Goal: Task Accomplishment & Management: Complete application form

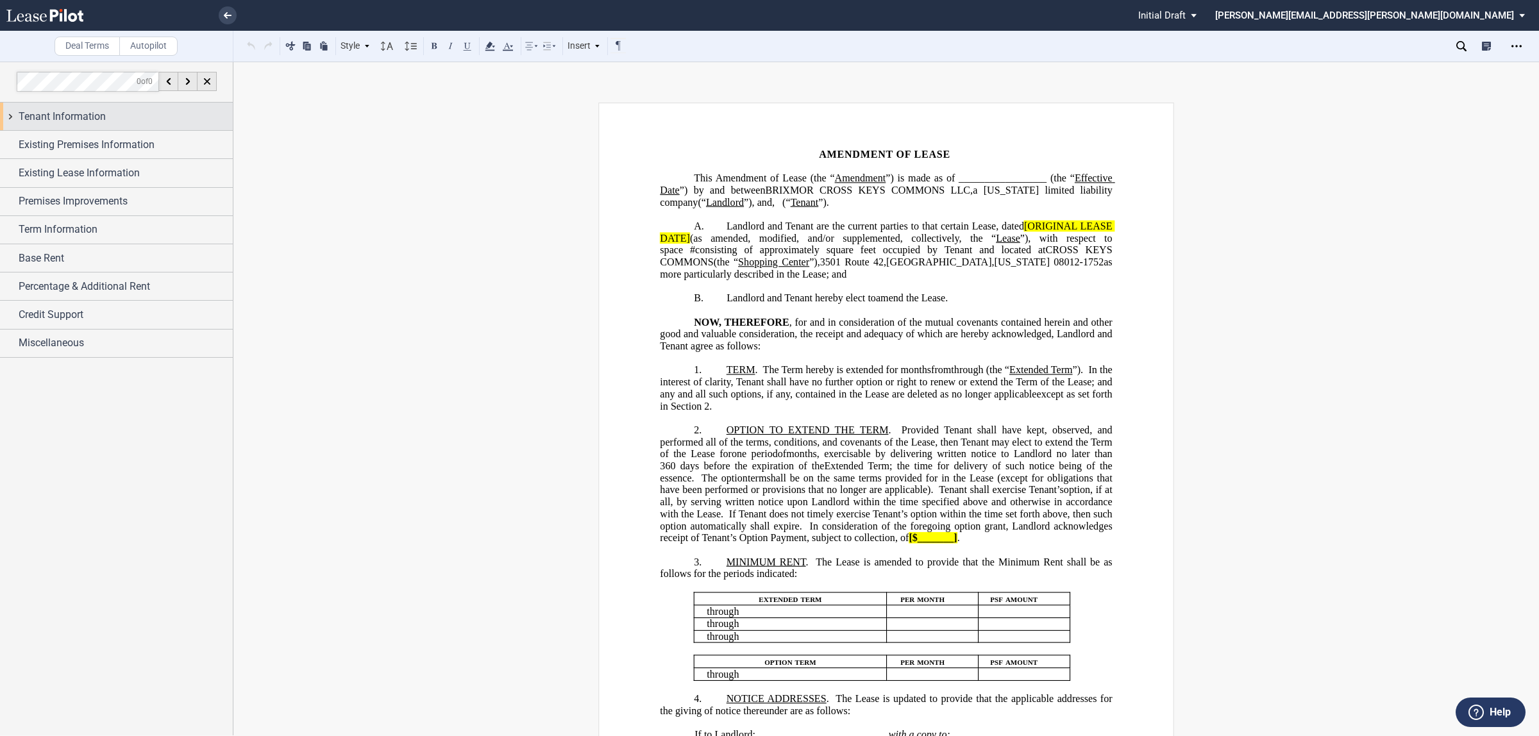
click at [129, 112] on div "Tenant Information" at bounding box center [126, 116] width 214 height 15
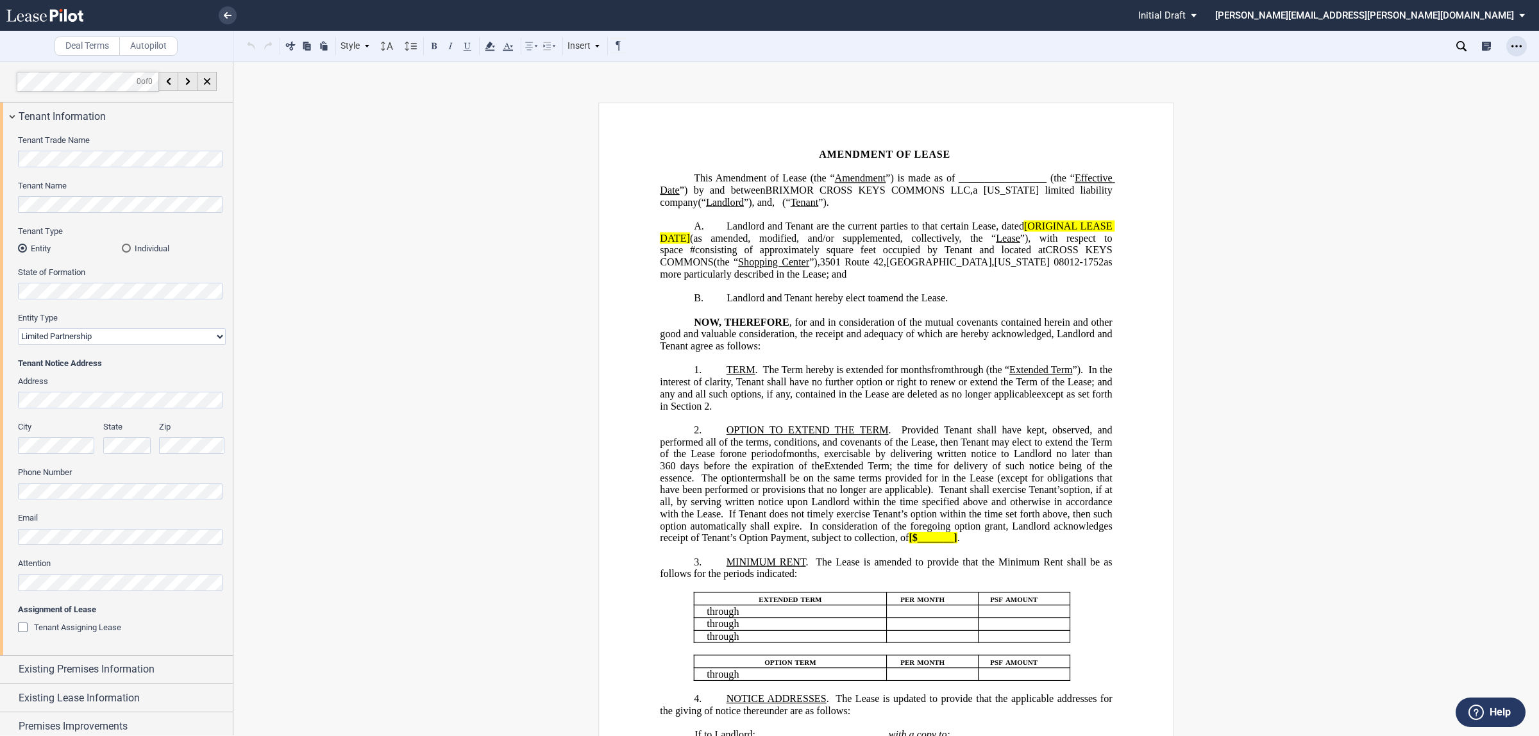
click at [1519, 46] on use "Open Lease options menu" at bounding box center [1516, 46] width 10 height 2
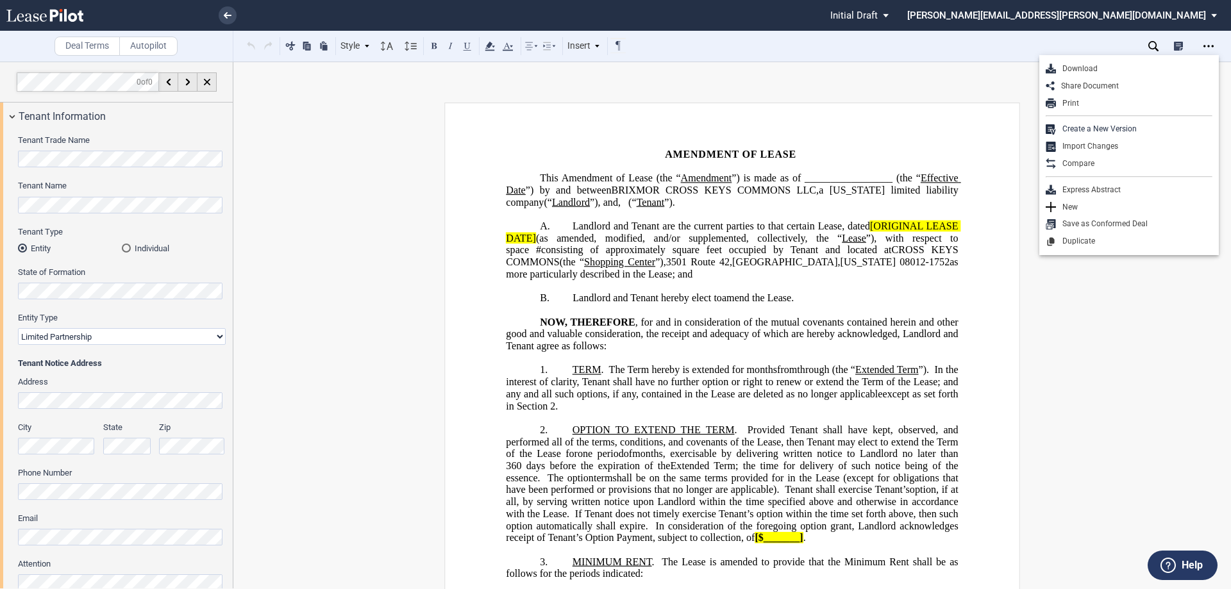
drag, startPoint x: 1485, startPoint y: 1, endPoint x: 374, endPoint y: 200, distance: 1129.3
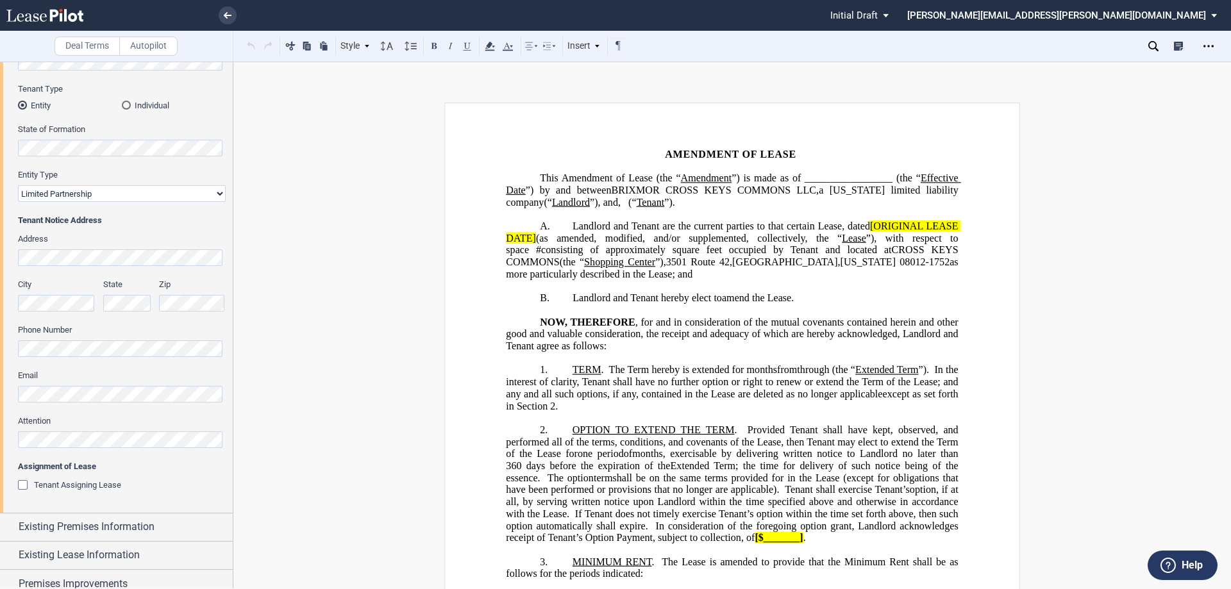
scroll to position [192, 0]
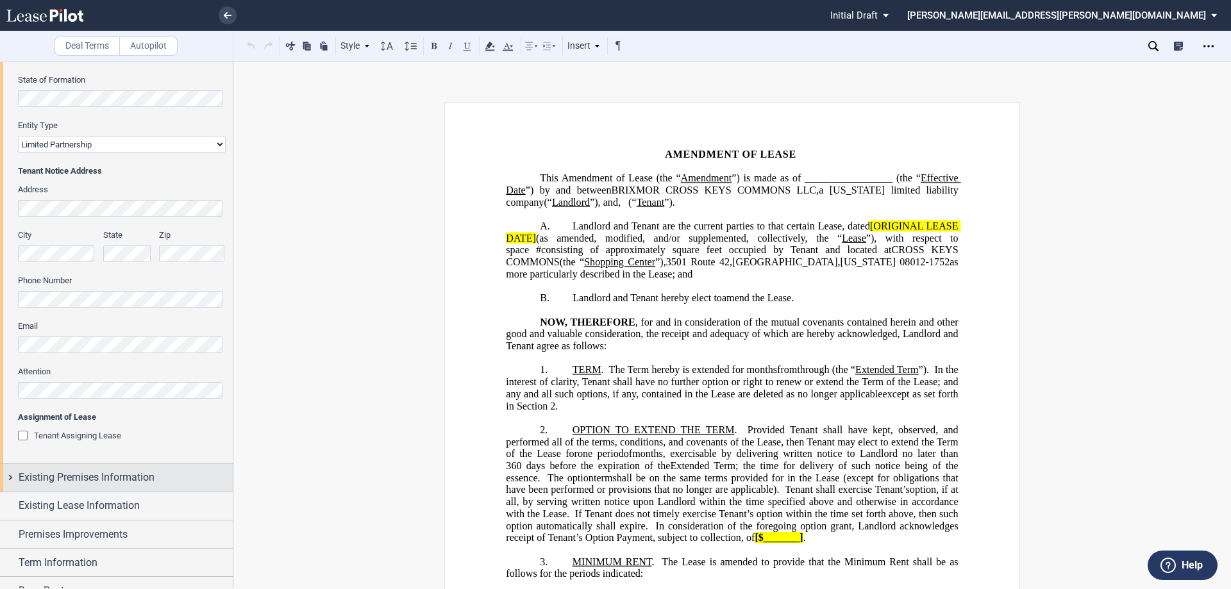
click at [99, 476] on span "Existing Premises Information" at bounding box center [87, 477] width 136 height 15
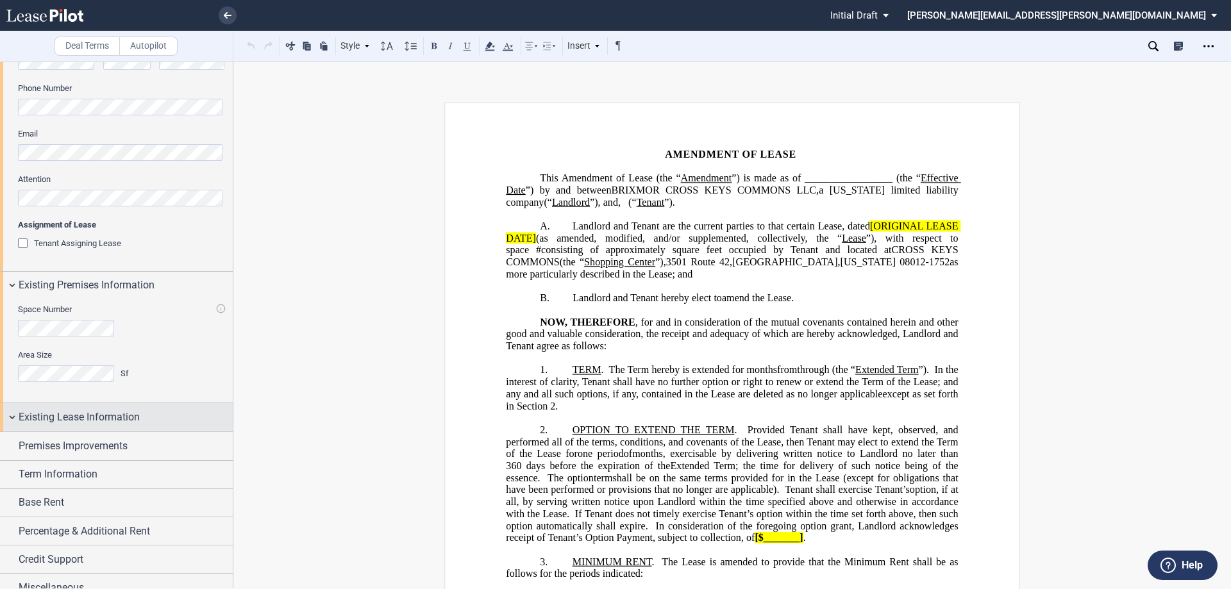
click at [115, 424] on span "Existing Lease Information" at bounding box center [79, 417] width 121 height 15
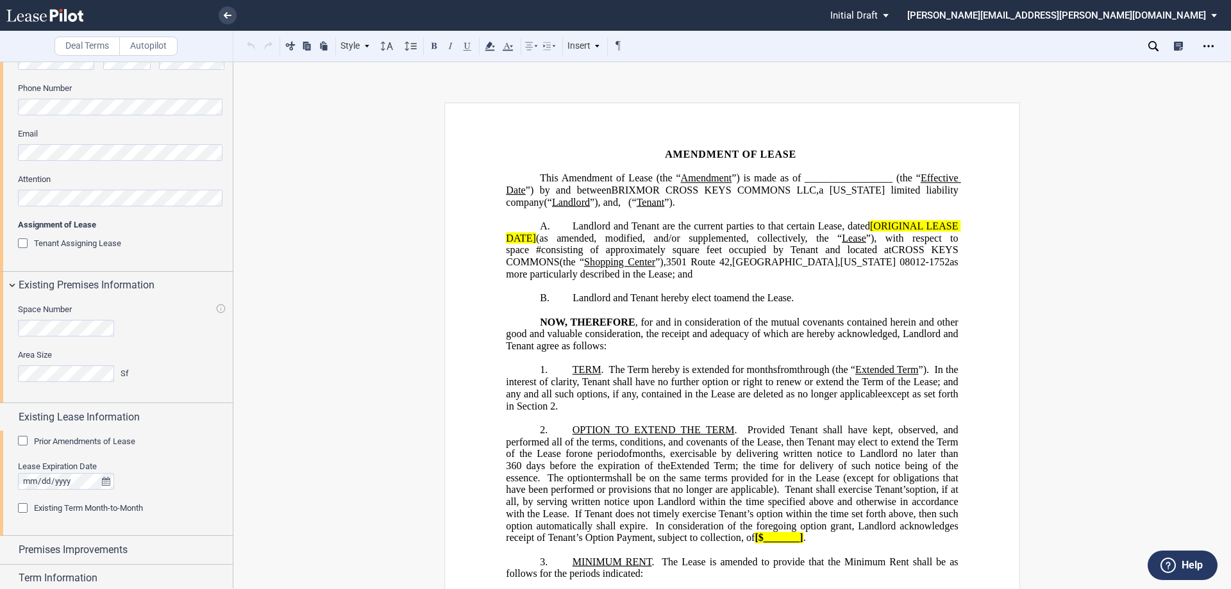
click at [85, 435] on div "Prior Amendments of Lease Number of Prior Amendments 1 2 3 4 5 6 7 8 9 10 11 12…" at bounding box center [116, 483] width 233 height 104
click at [85, 441] on span "Prior Amendments of Lease" at bounding box center [84, 442] width 101 height 10
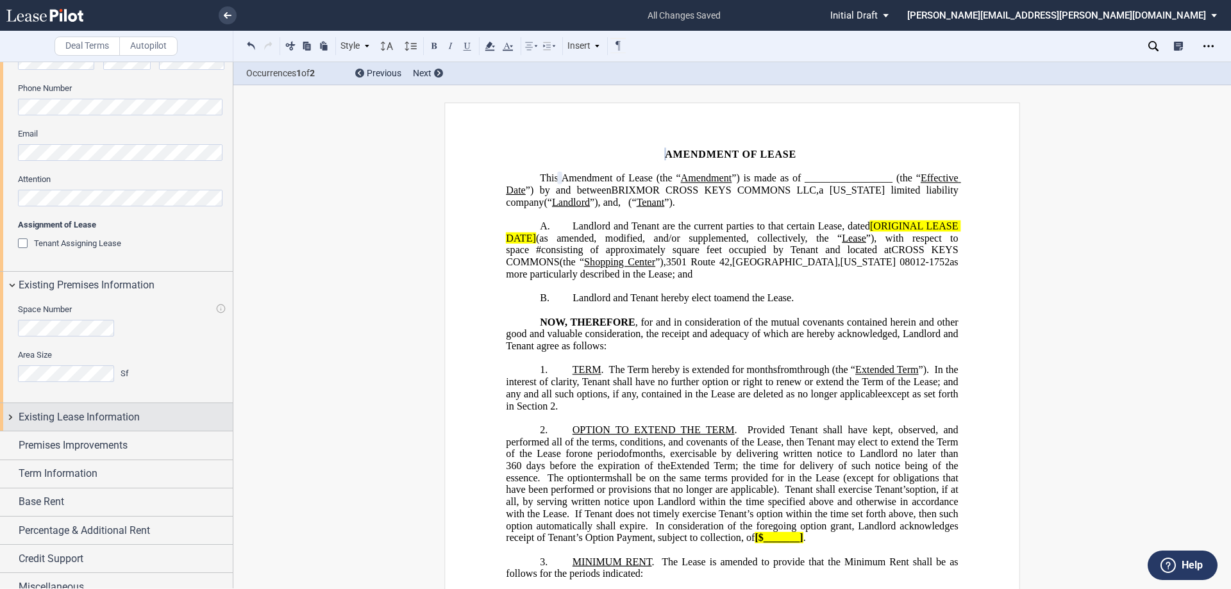
click at [49, 414] on span "Existing Lease Information" at bounding box center [79, 417] width 121 height 15
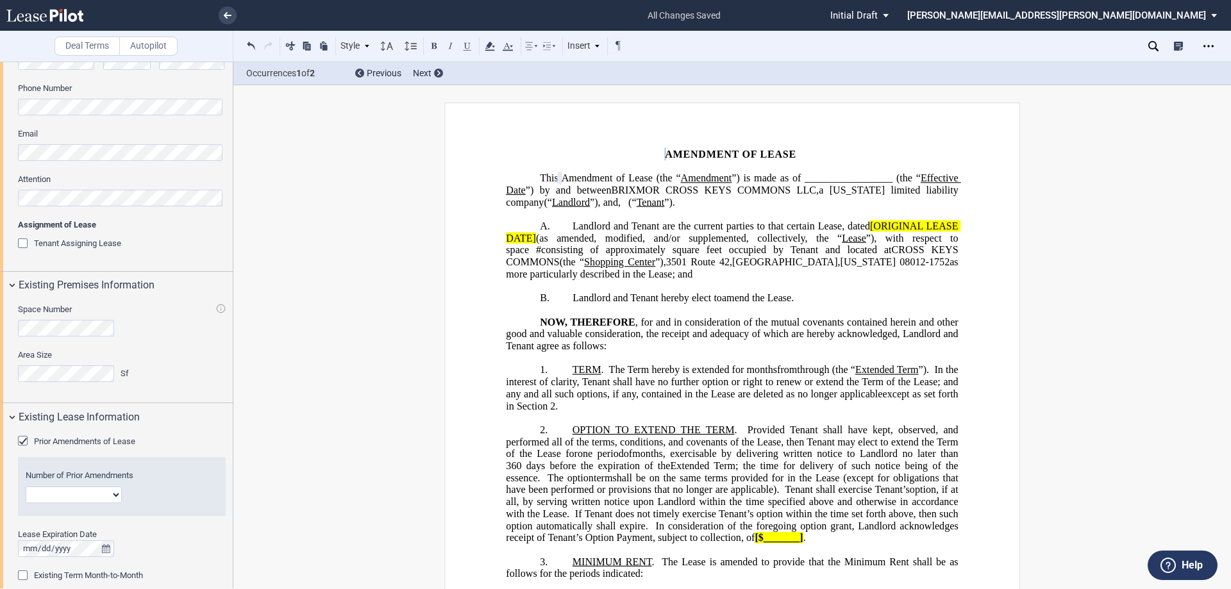
click at [53, 495] on select "1 2 3 4 5 6 7 8 9 10 11 12" at bounding box center [74, 495] width 96 height 17
click at [53, 496] on select "1 2 3 4 5 6 7 8 9 10 11 12" at bounding box center [74, 495] width 96 height 17
click at [120, 496] on select "1 2 3 4 5 6 7 8 9 10 11 12" at bounding box center [74, 495] width 96 height 17
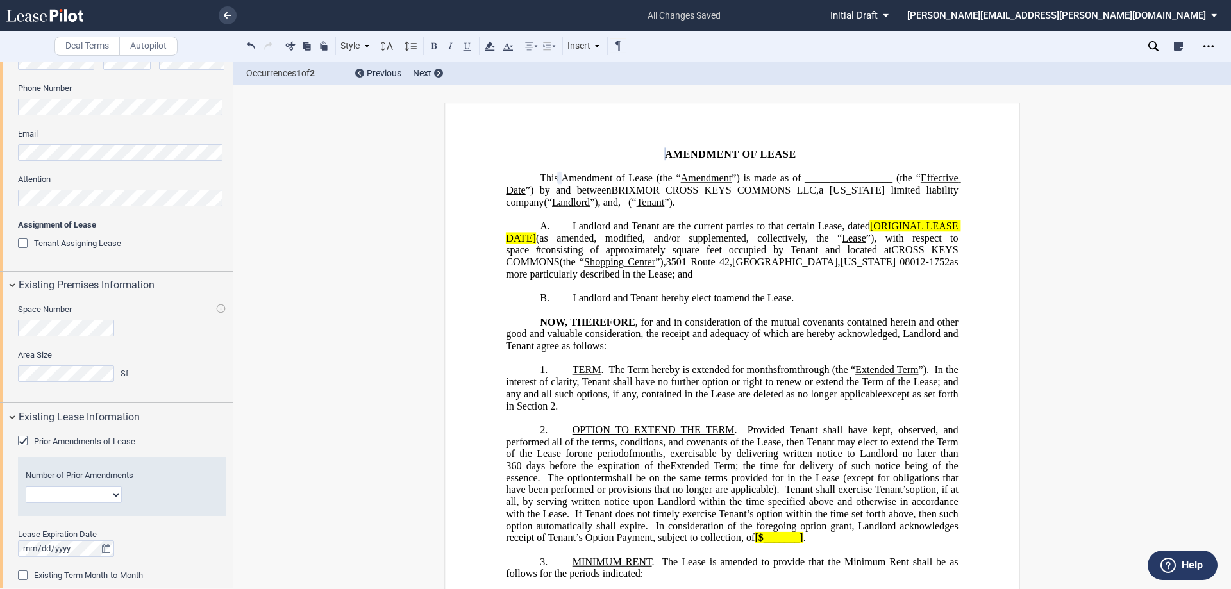
select select "number:2"
click at [26, 487] on select "1 2 3 4 5 6 7 8 9 10 11 12" at bounding box center [74, 495] width 96 height 17
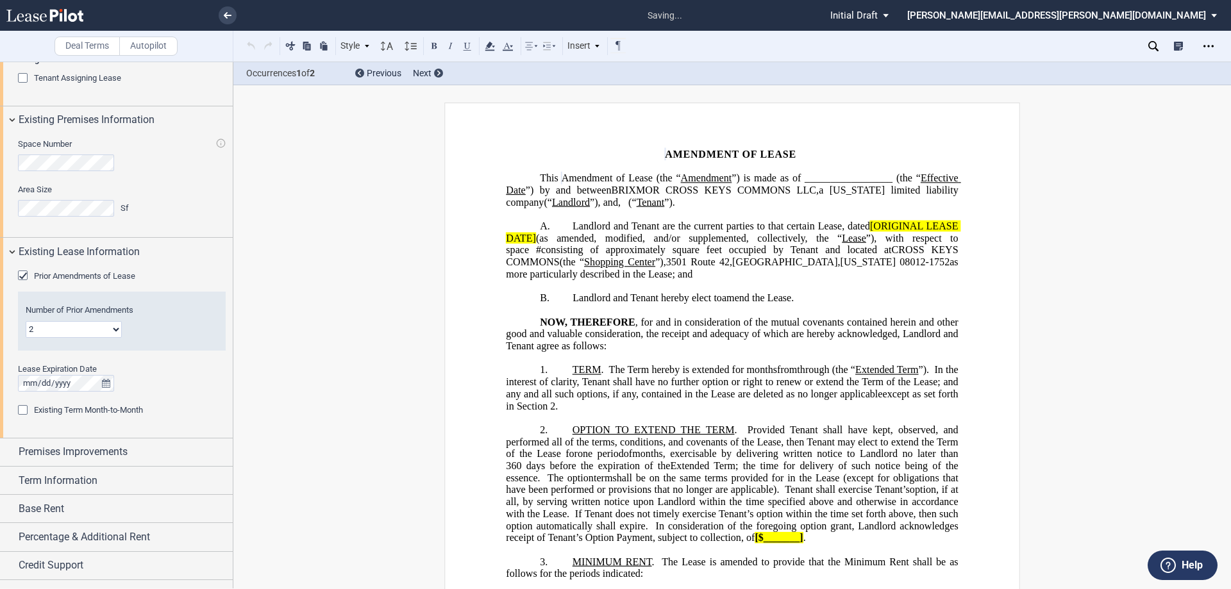
scroll to position [570, 0]
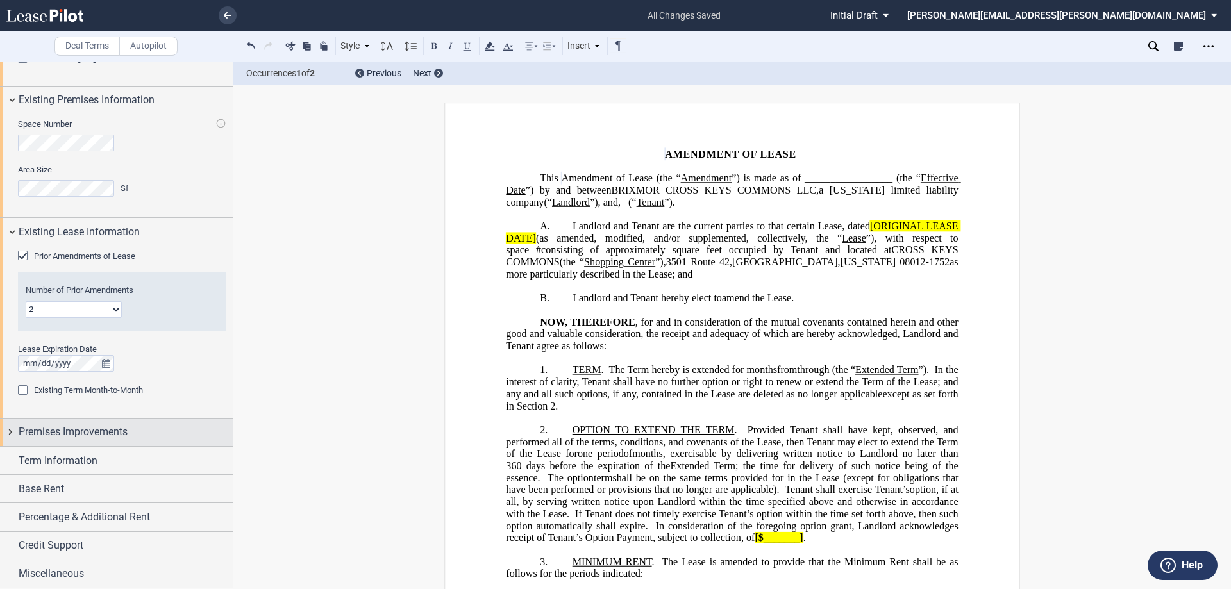
click at [121, 430] on span "Premises Improvements" at bounding box center [73, 431] width 109 height 15
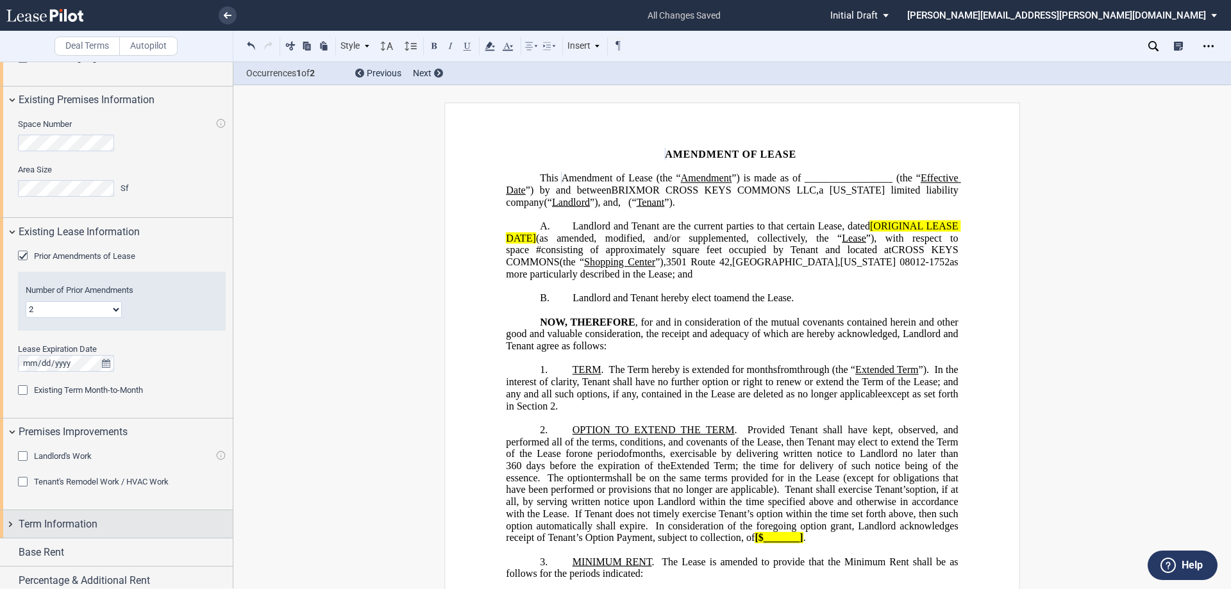
scroll to position [633, 0]
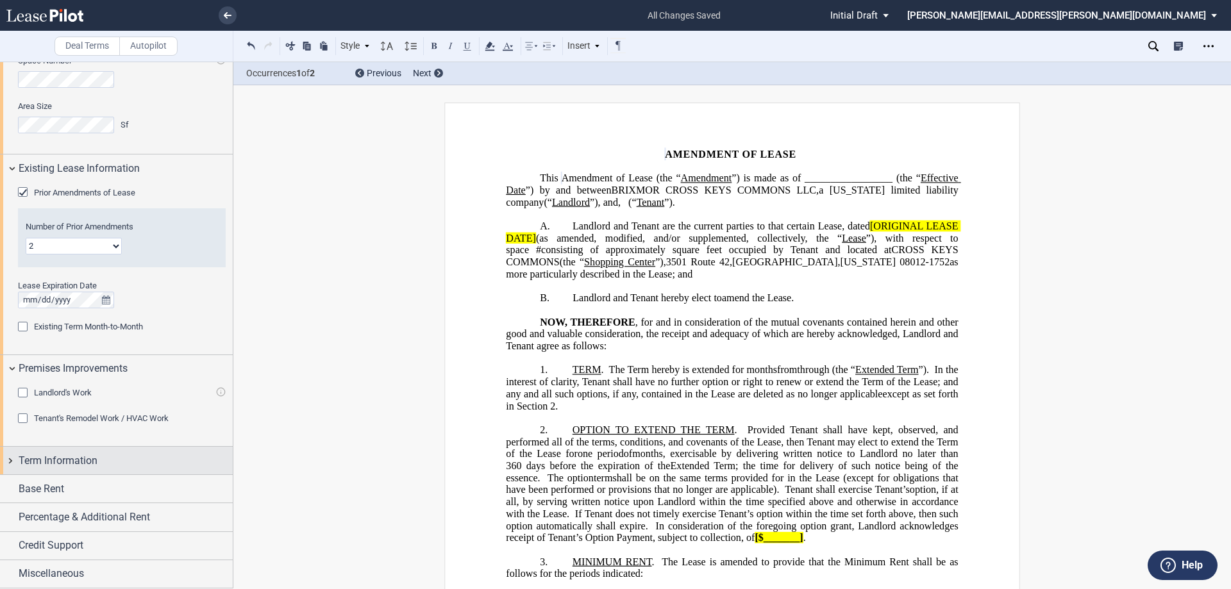
click at [109, 459] on div "Term Information" at bounding box center [126, 460] width 214 height 15
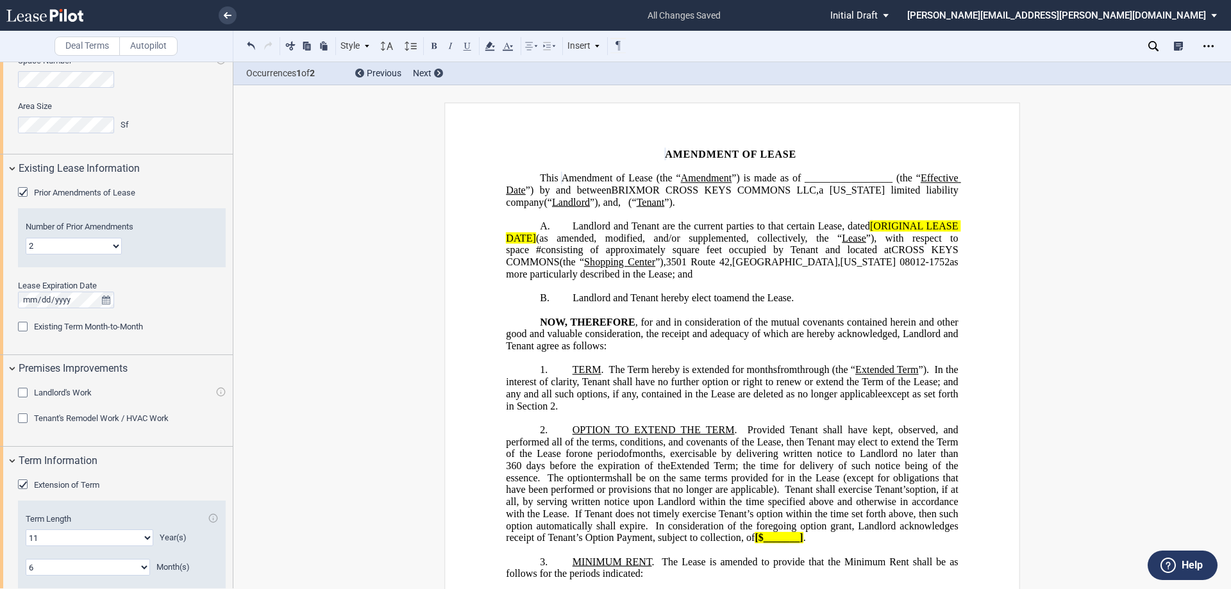
scroll to position [890, 0]
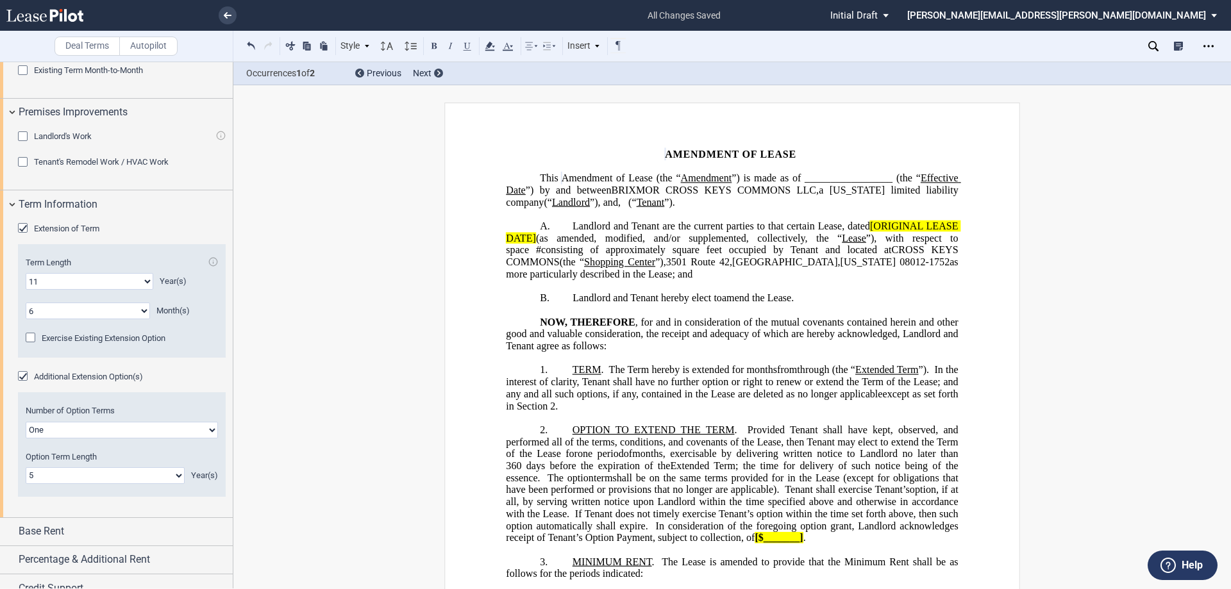
click at [68, 228] on span "Extension of Term" at bounding box center [66, 229] width 65 height 10
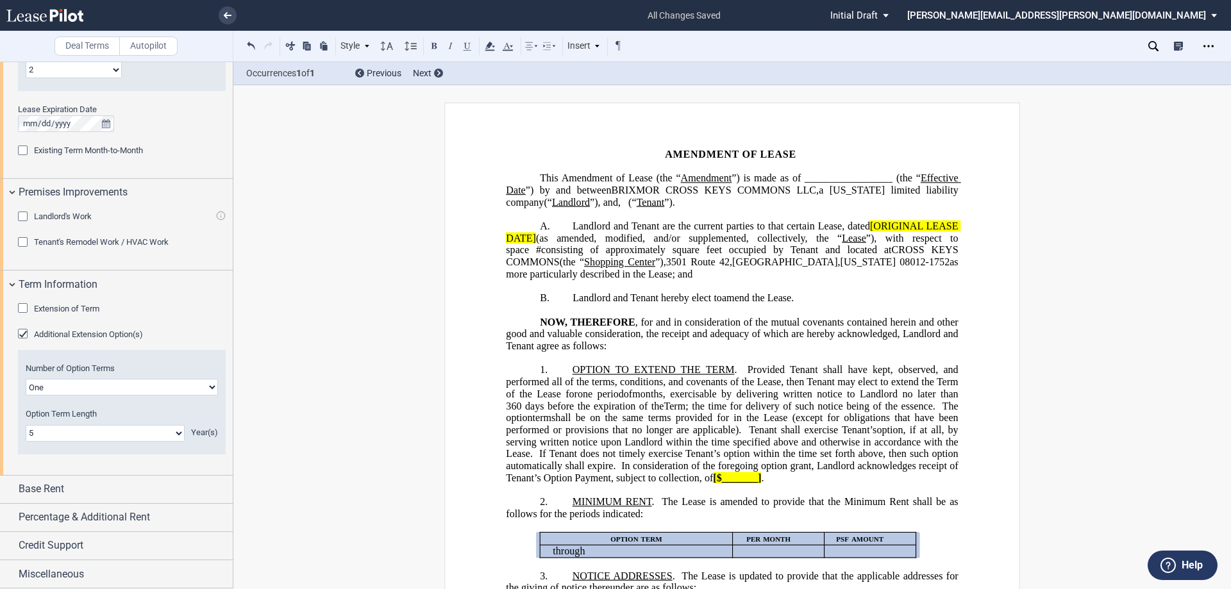
scroll to position [810, 0]
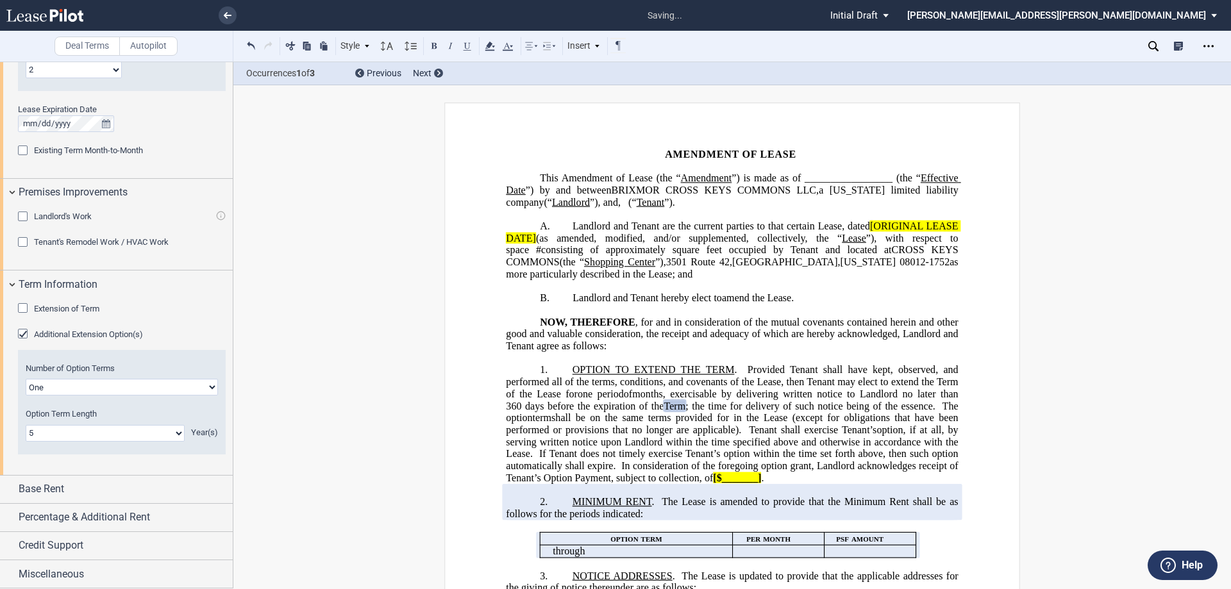
click at [46, 335] on span "Additional Extension Option(s)" at bounding box center [88, 335] width 109 height 10
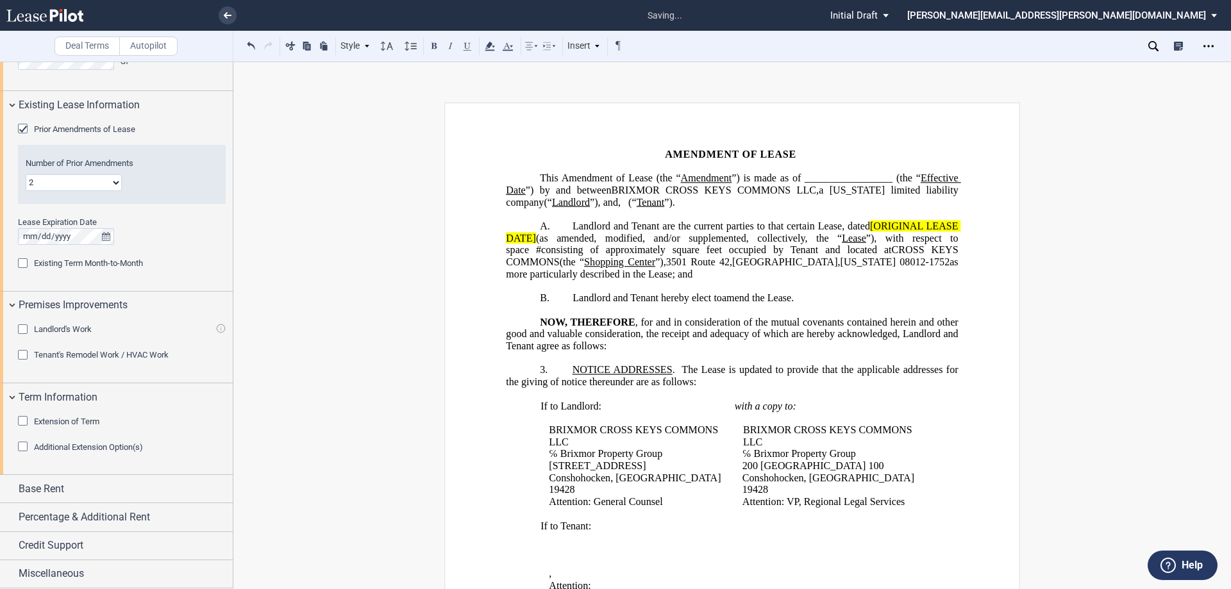
scroll to position [697, 0]
click at [63, 492] on span "Base Rent" at bounding box center [42, 488] width 46 height 15
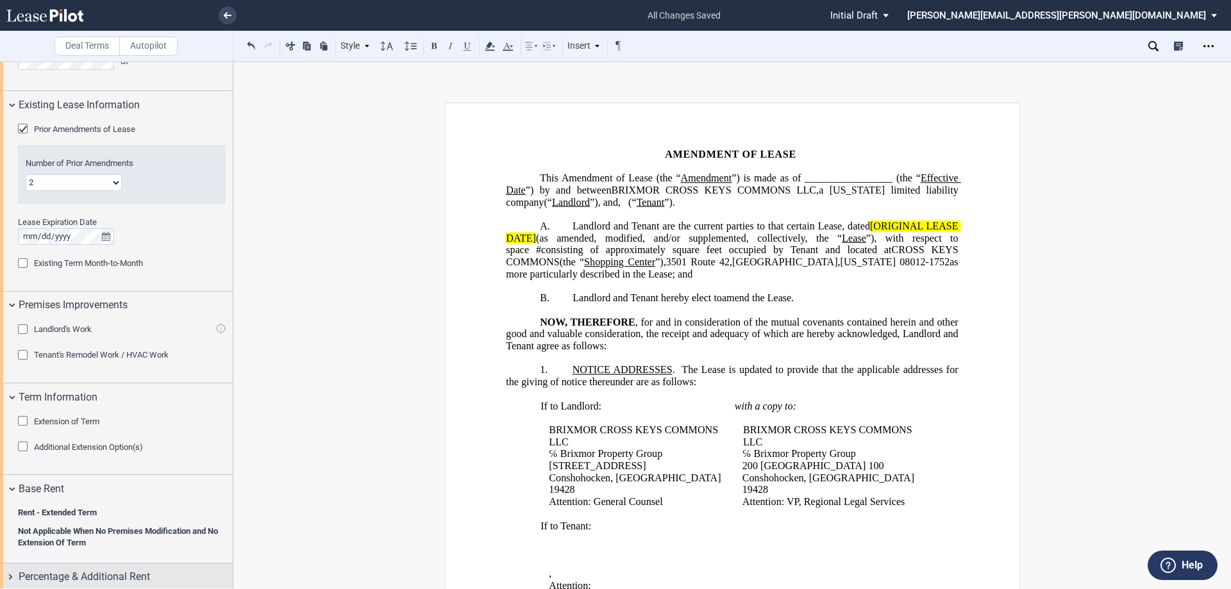
scroll to position [756, 0]
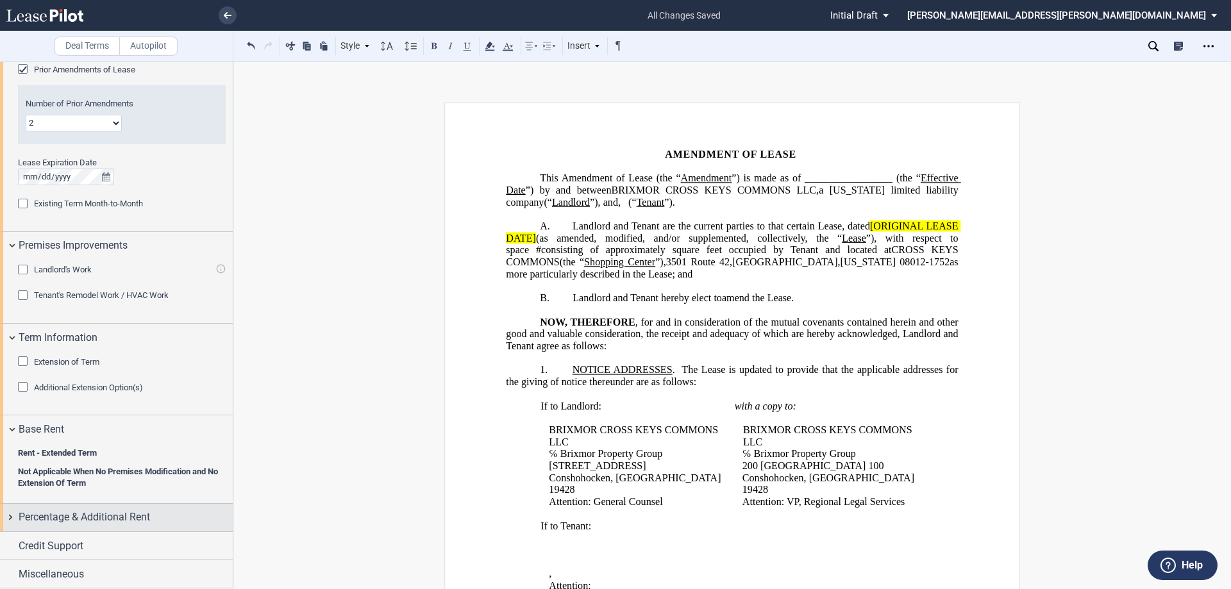
click at [93, 523] on span "Percentage & Additional Rent" at bounding box center [84, 517] width 131 height 15
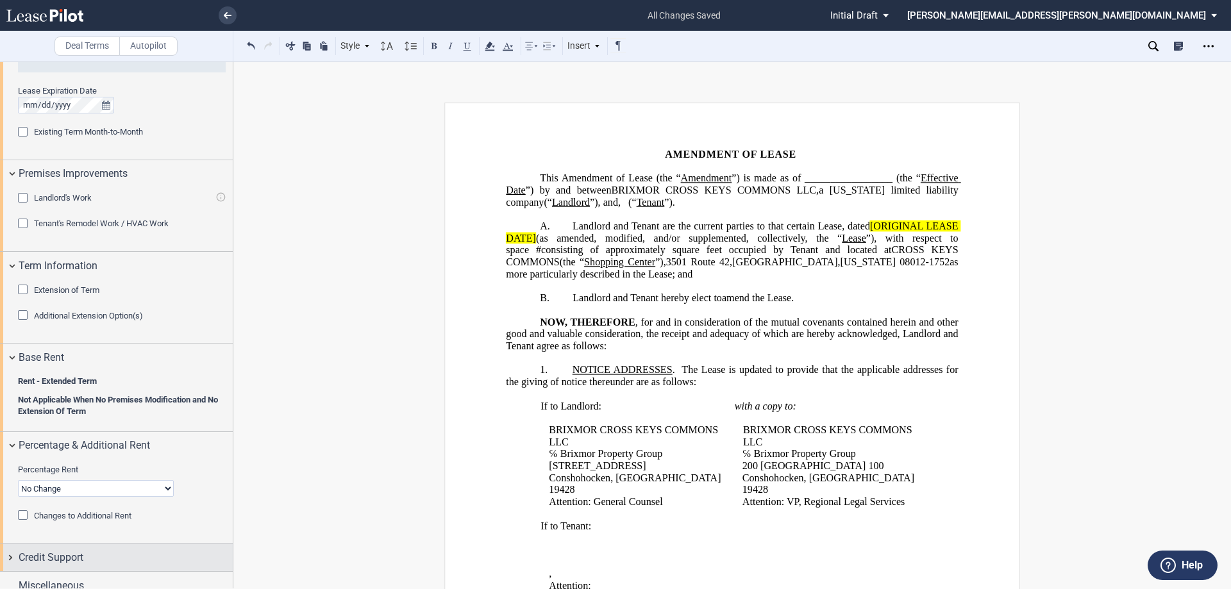
scroll to position [840, 0]
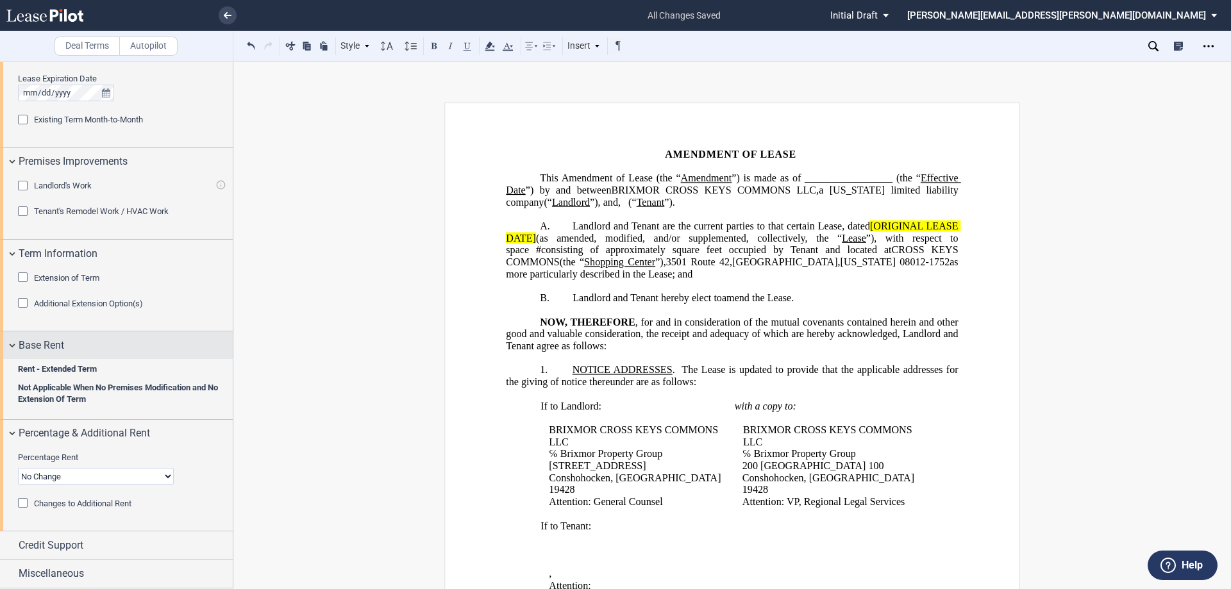
click at [43, 345] on span "Base Rent" at bounding box center [42, 345] width 46 height 15
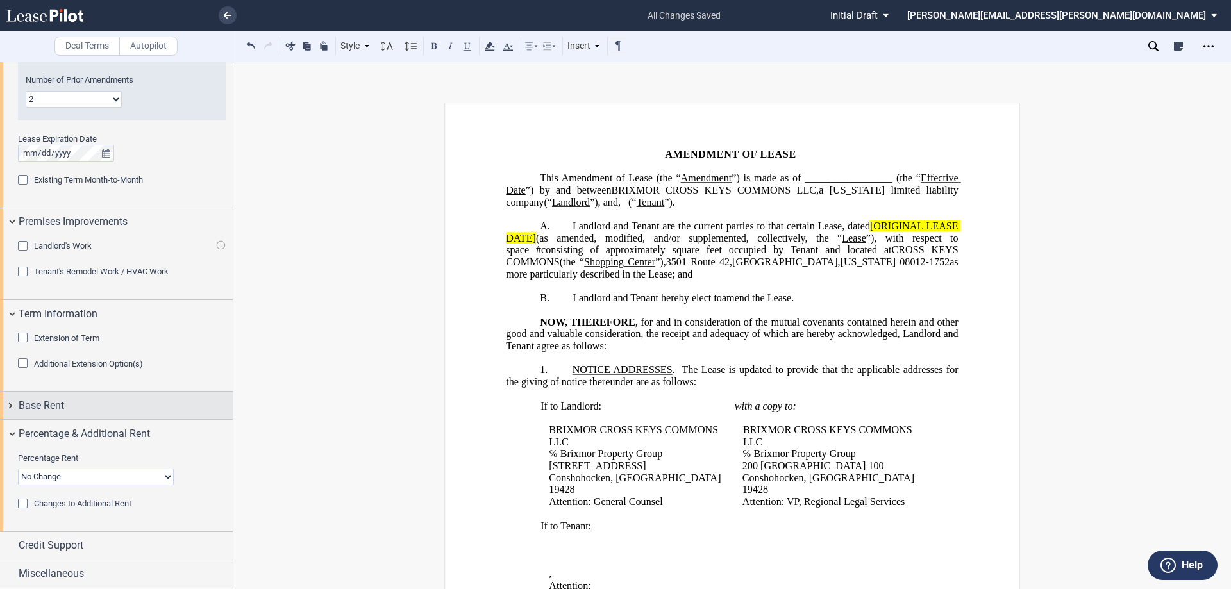
scroll to position [780, 0]
click at [29, 408] on span "Base Rent" at bounding box center [42, 405] width 46 height 15
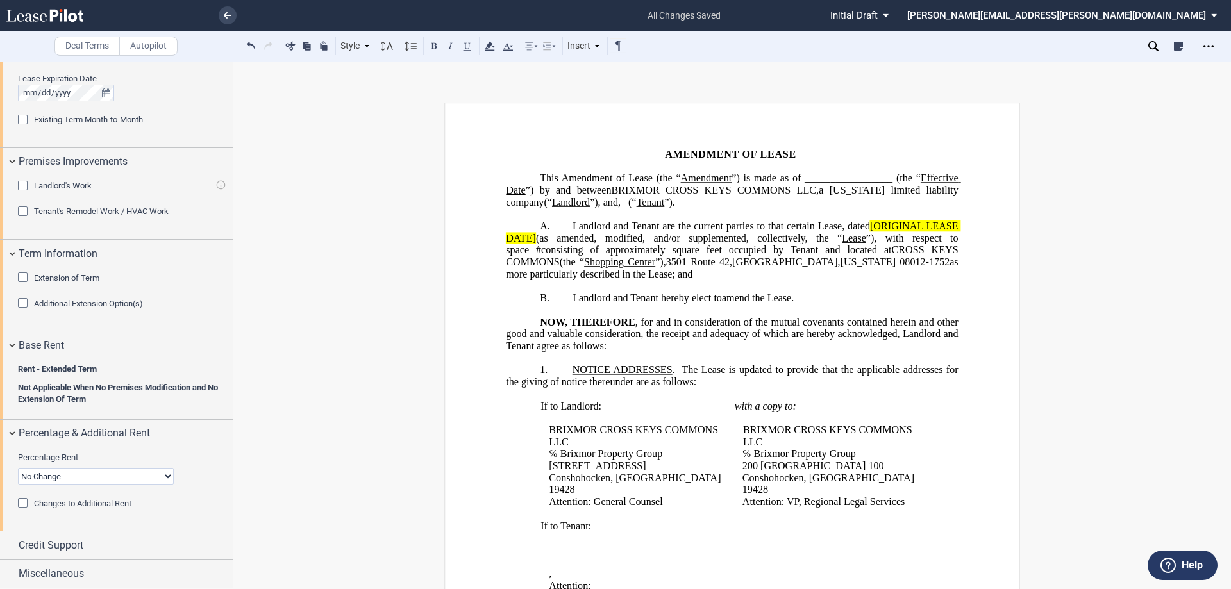
click at [57, 505] on span "Changes to Additional Rent" at bounding box center [82, 504] width 97 height 10
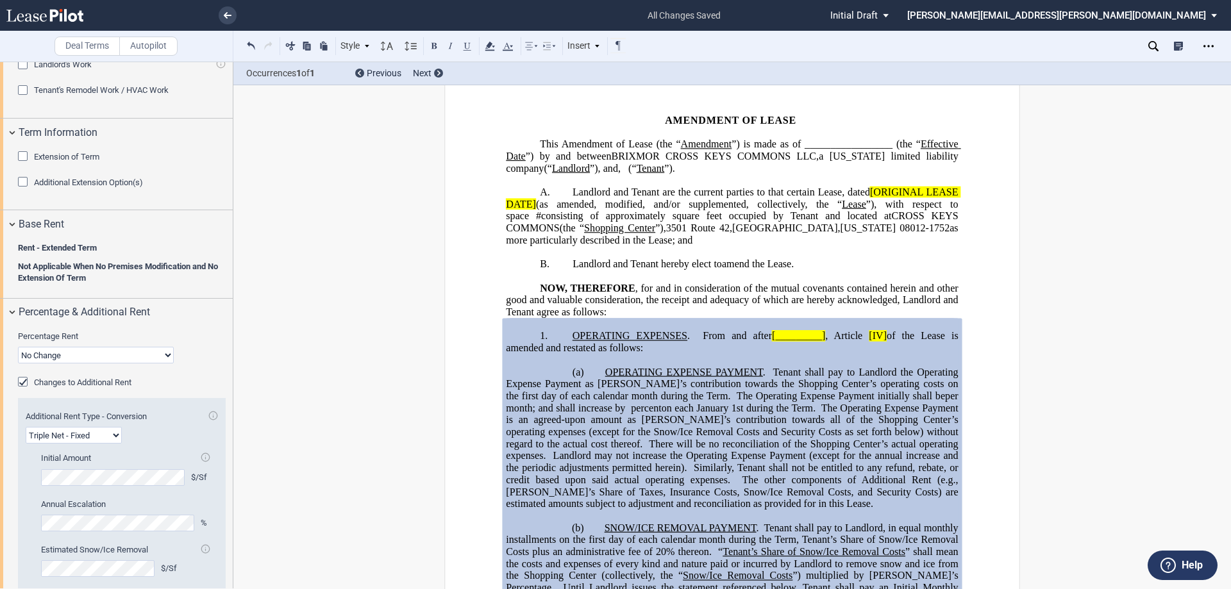
scroll to position [1087, 0]
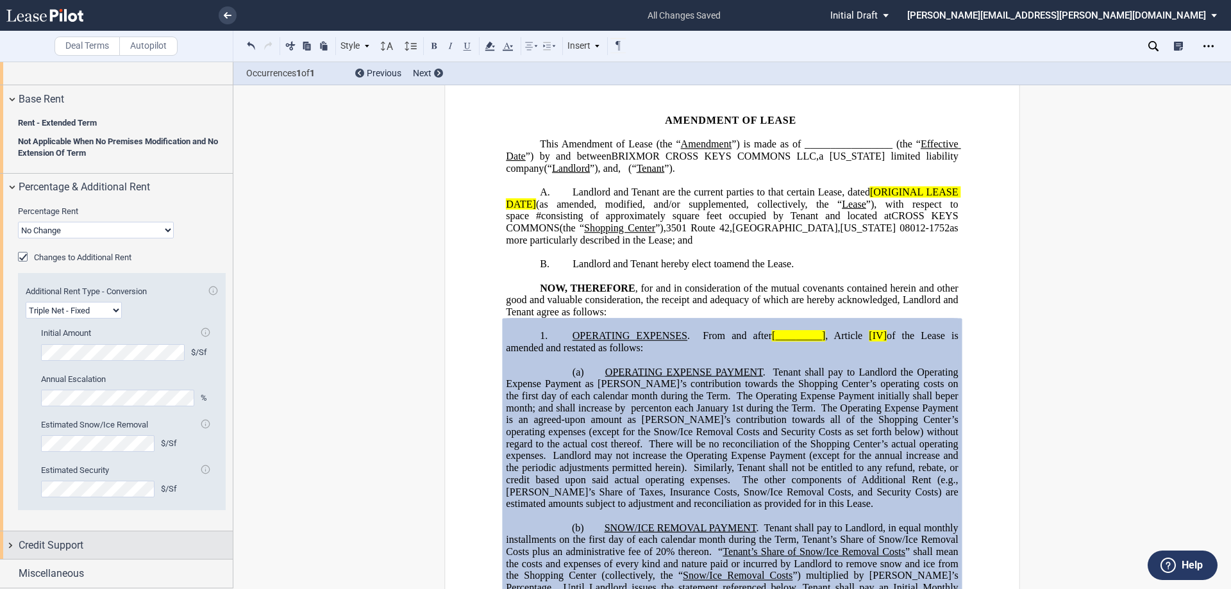
click at [76, 539] on span "Credit Support" at bounding box center [51, 545] width 65 height 15
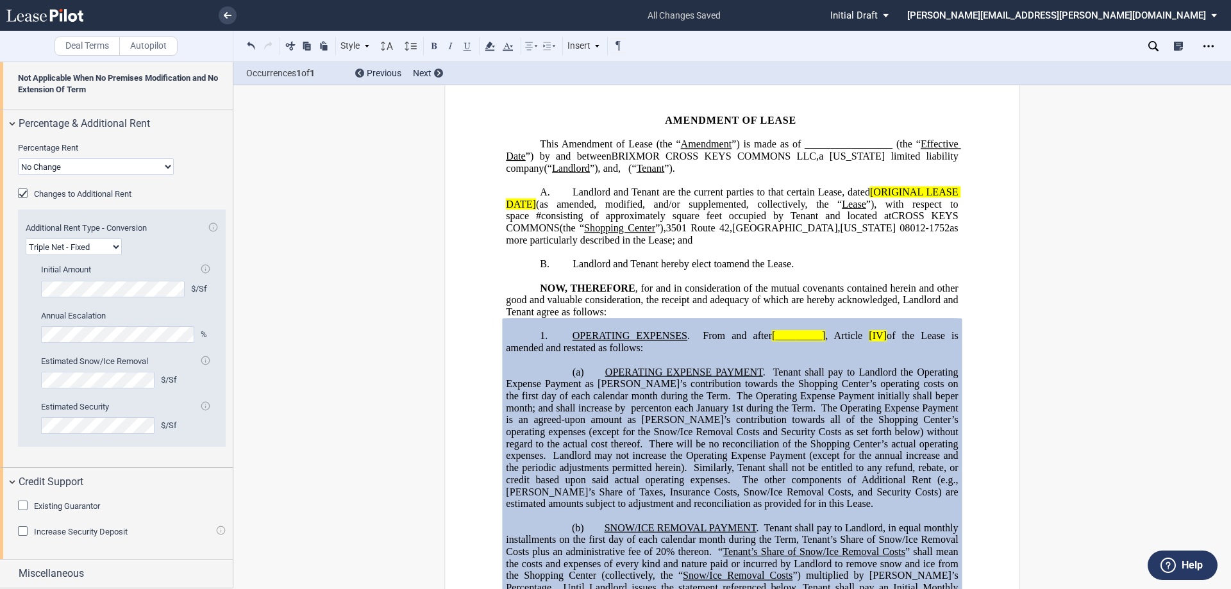
click at [69, 505] on span "Existing Guarantor" at bounding box center [67, 506] width 66 height 10
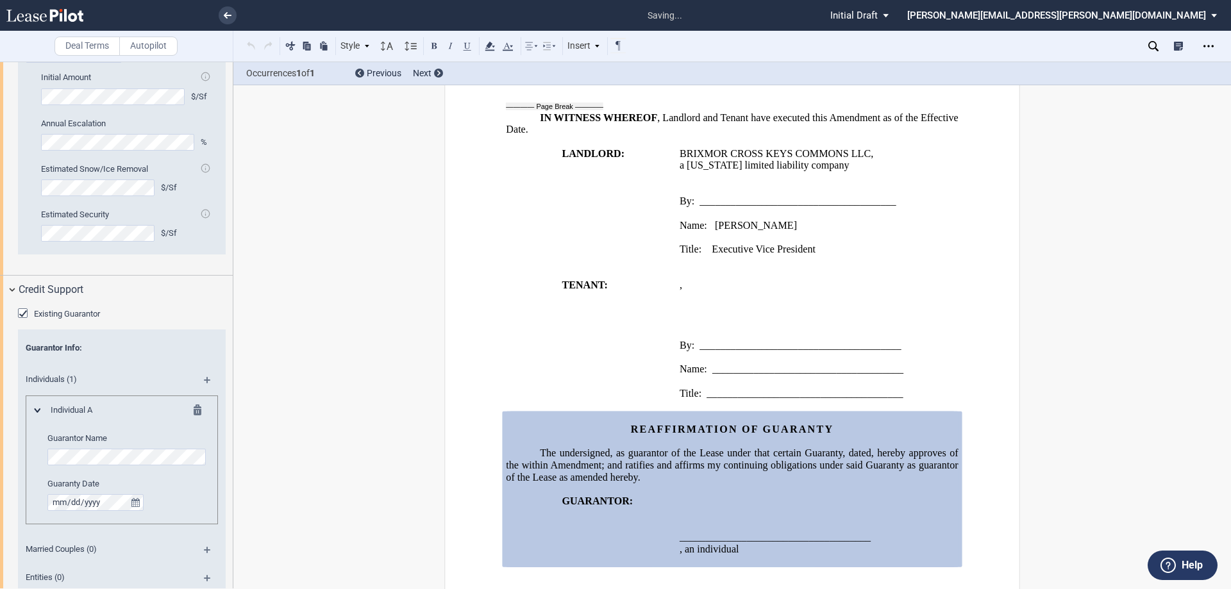
scroll to position [1423, 0]
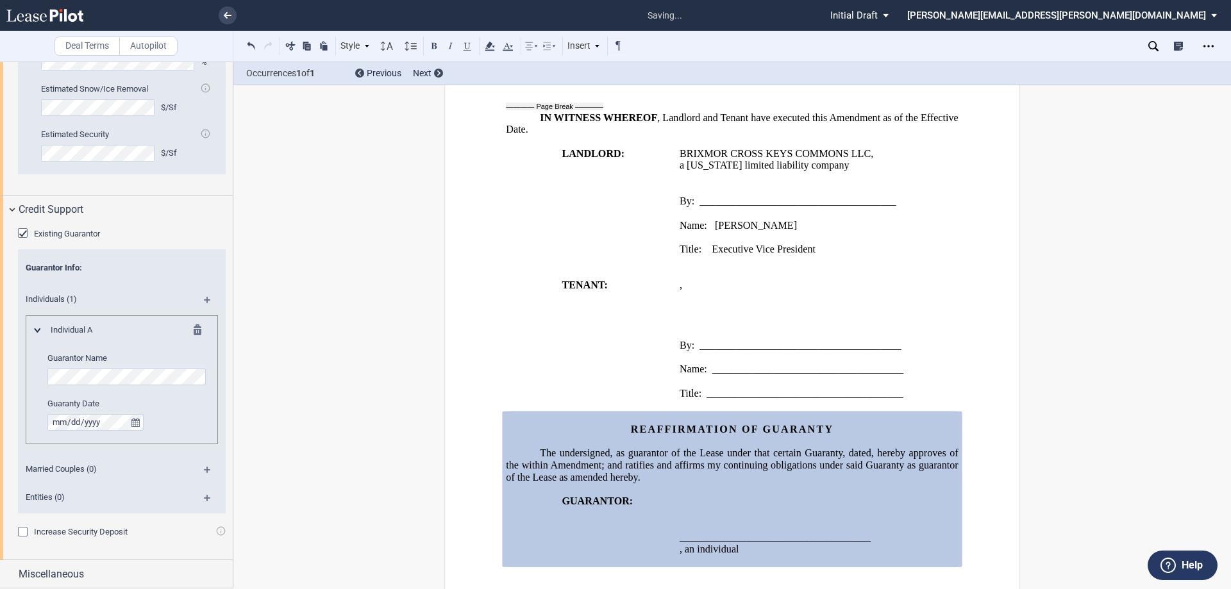
click at [204, 467] on md-icon at bounding box center [212, 474] width 17 height 15
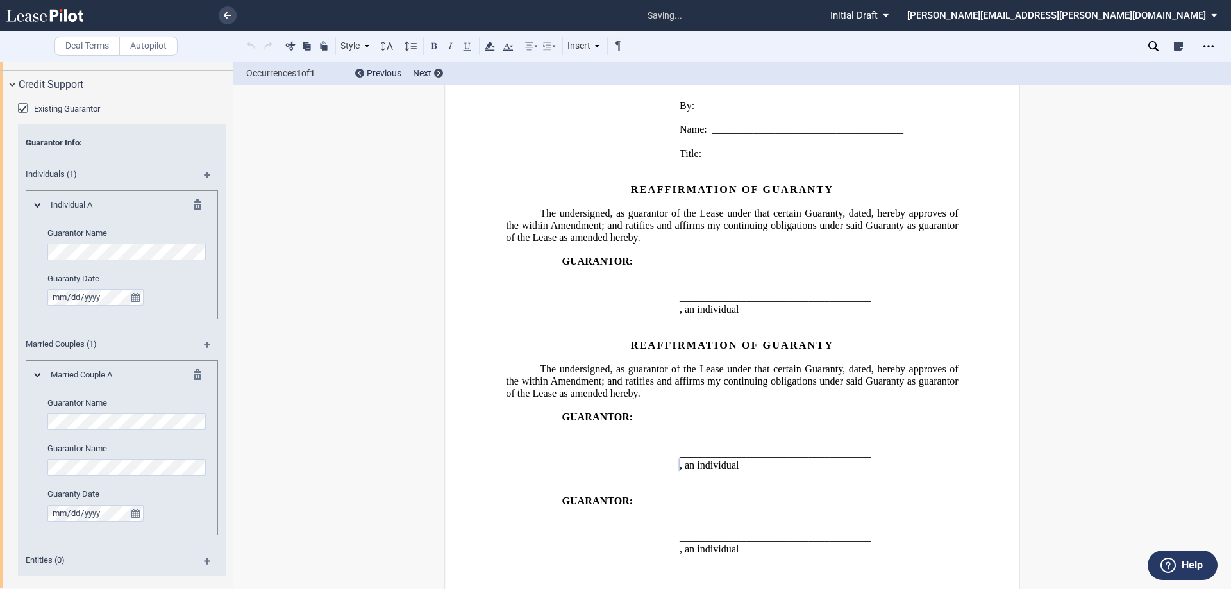
scroll to position [1551, 0]
click at [206, 344] on md-icon at bounding box center [212, 345] width 17 height 15
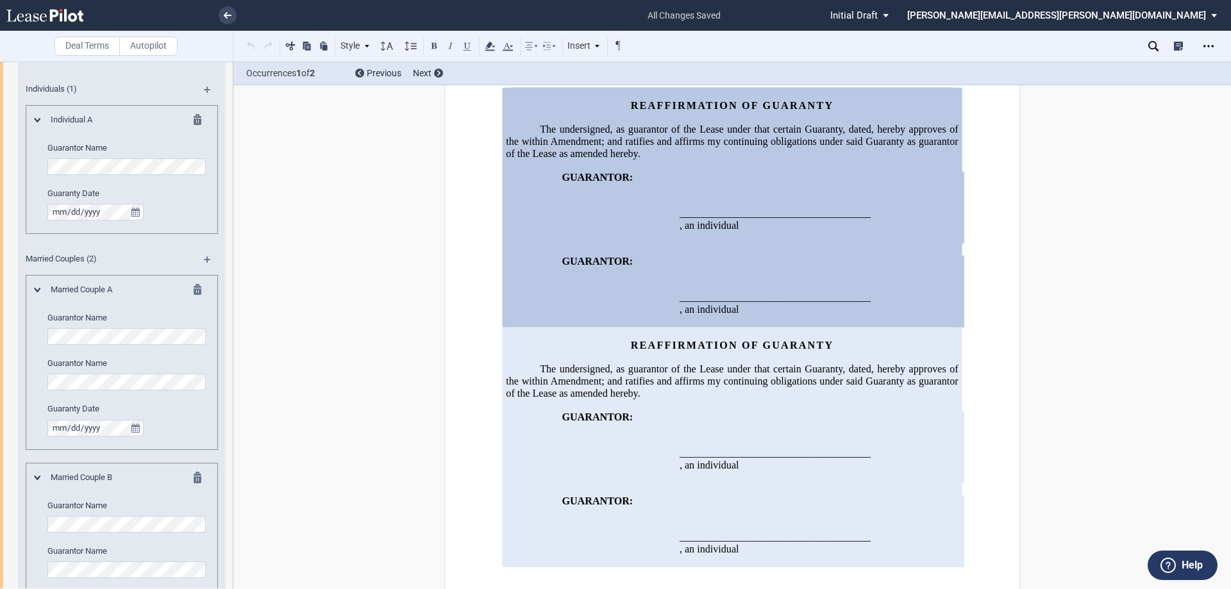
scroll to position [1679, 0]
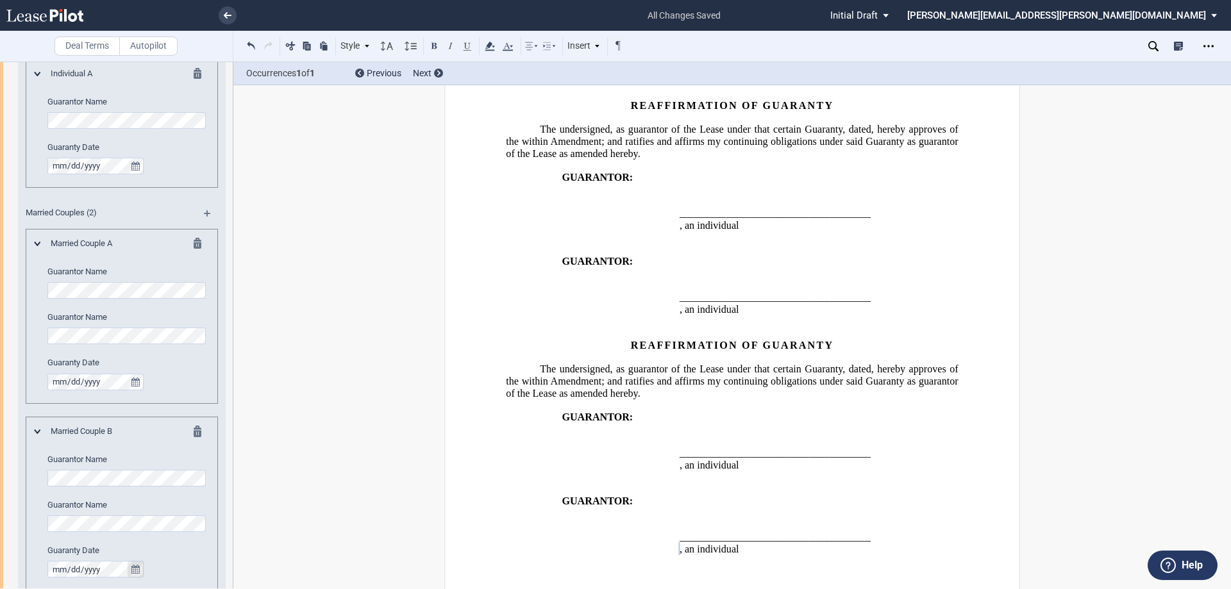
click at [136, 569] on icon "true" at bounding box center [135, 569] width 8 height 9
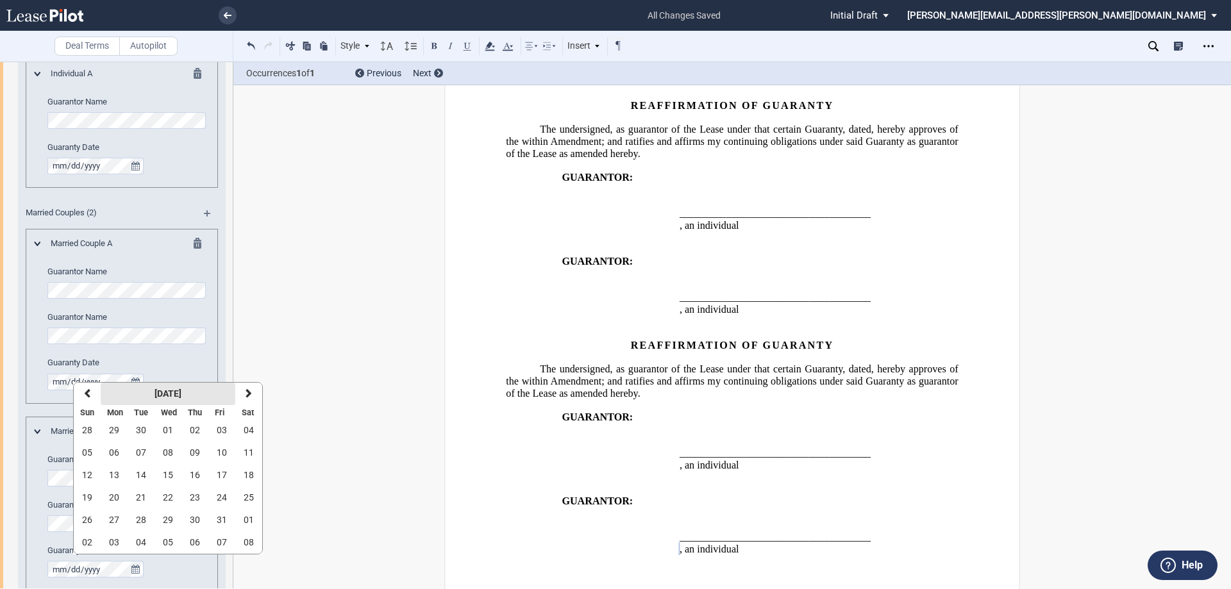
click at [159, 391] on strong "[DATE]" at bounding box center [168, 393] width 27 height 10
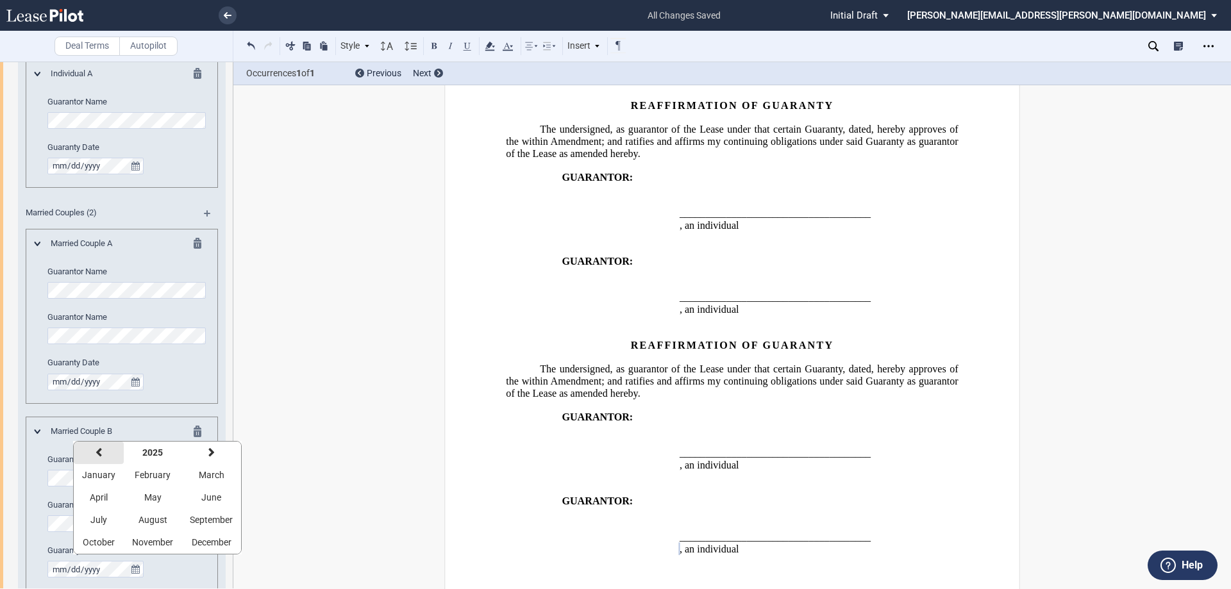
click at [97, 452] on icon "button" at bounding box center [99, 452] width 6 height 10
click at [97, 451] on icon "button" at bounding box center [99, 452] width 6 height 10
click at [211, 478] on span "March" at bounding box center [212, 475] width 26 height 10
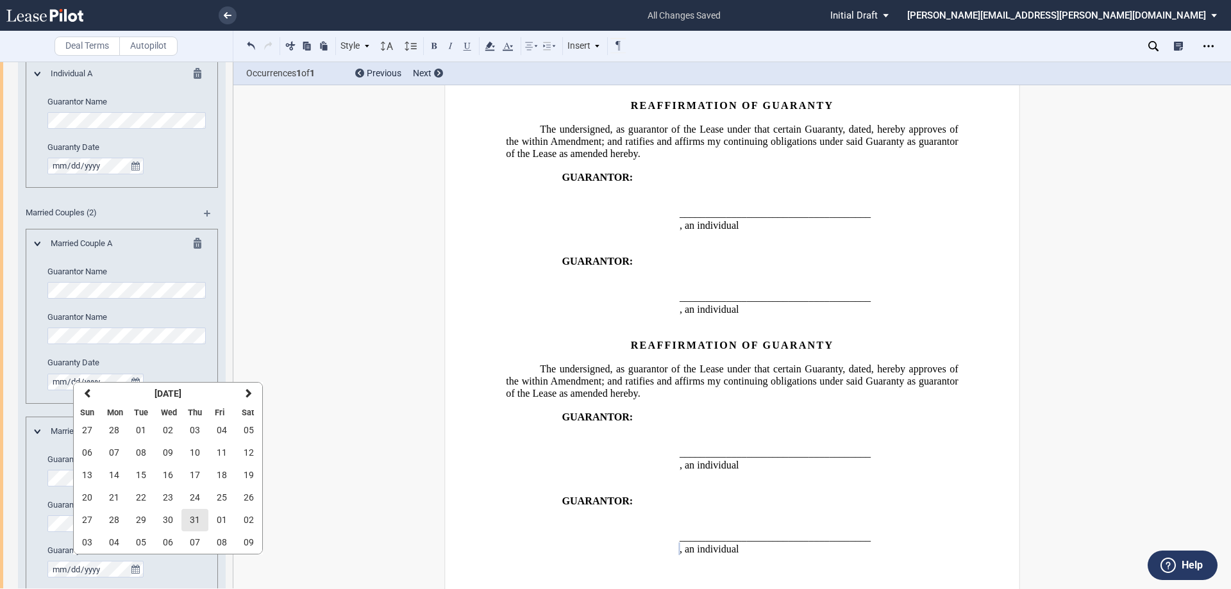
click at [197, 520] on span "31" at bounding box center [195, 520] width 10 height 10
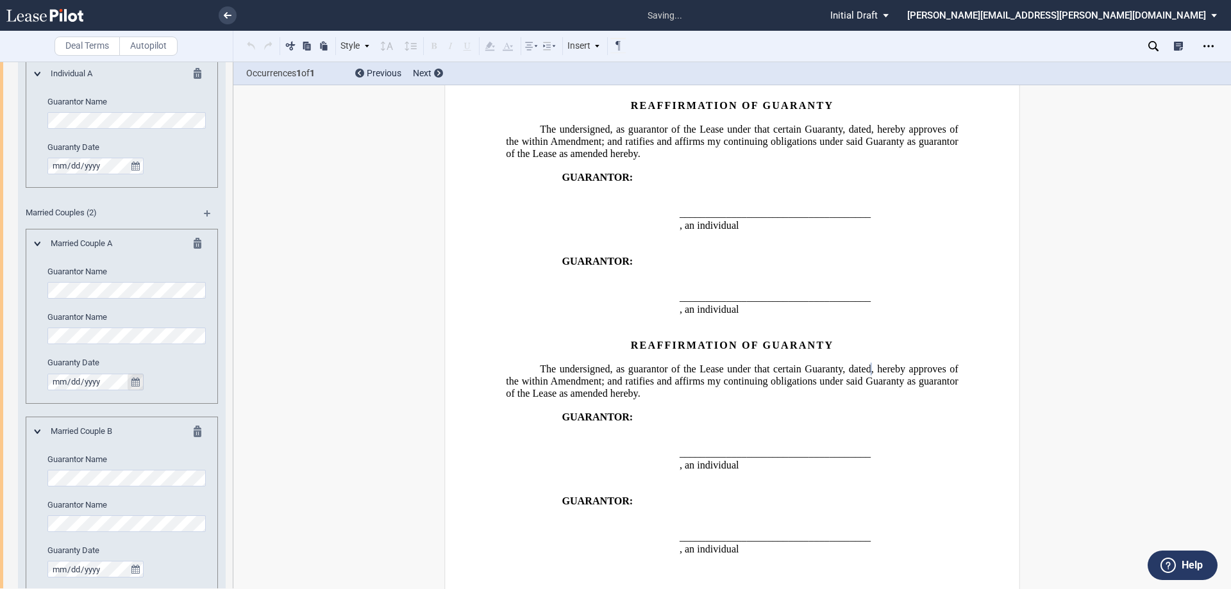
click at [133, 385] on icon "true" at bounding box center [135, 382] width 8 height 9
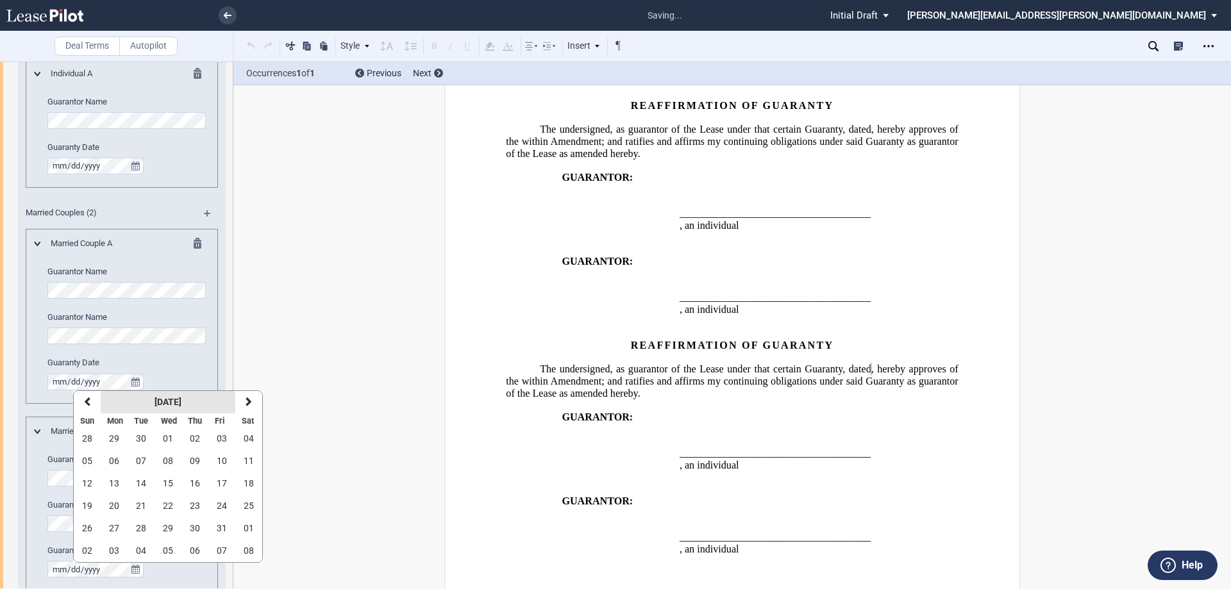
click at [163, 403] on strong "[DATE]" at bounding box center [168, 402] width 27 height 10
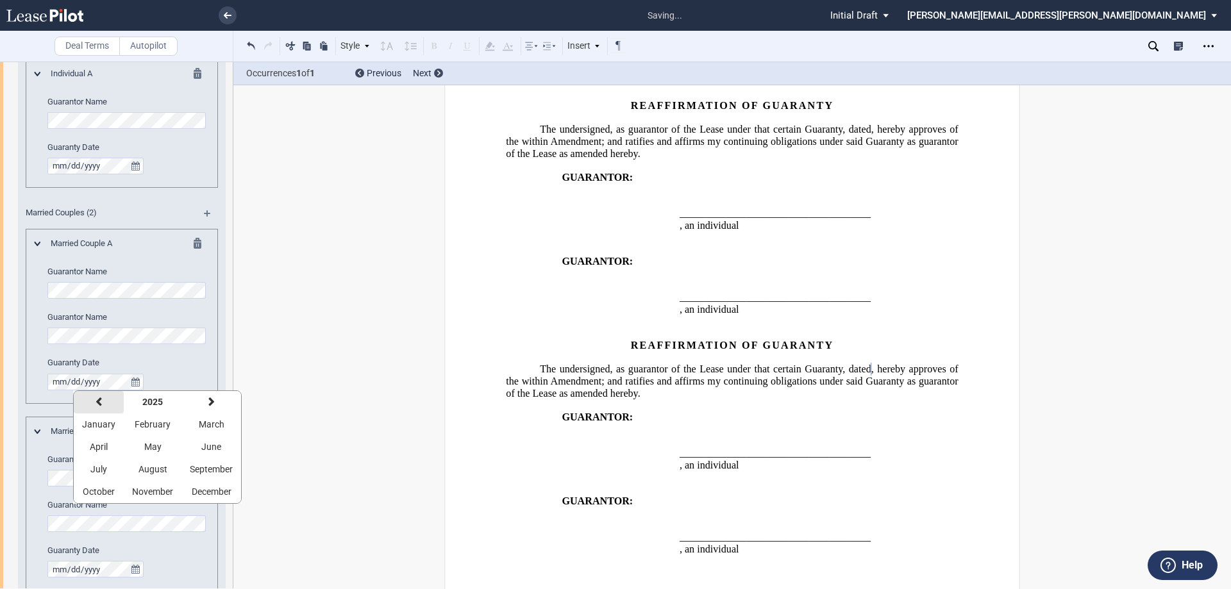
click at [97, 404] on icon "button" at bounding box center [99, 402] width 6 height 10
click at [209, 425] on span "March" at bounding box center [212, 424] width 26 height 10
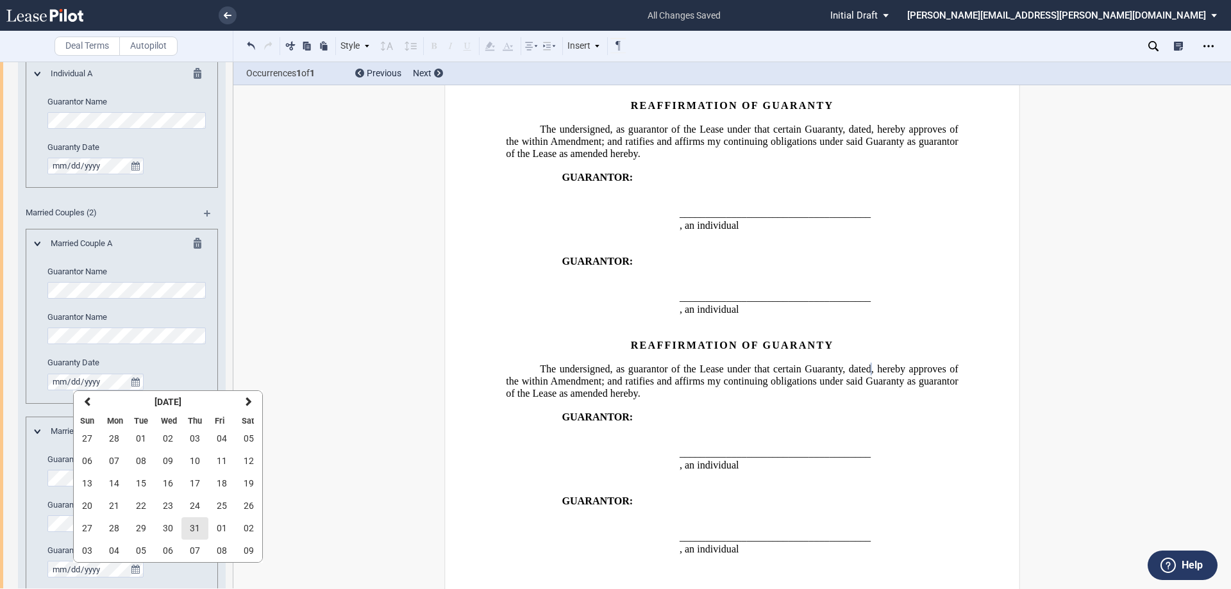
click at [192, 524] on span "31" at bounding box center [195, 528] width 10 height 10
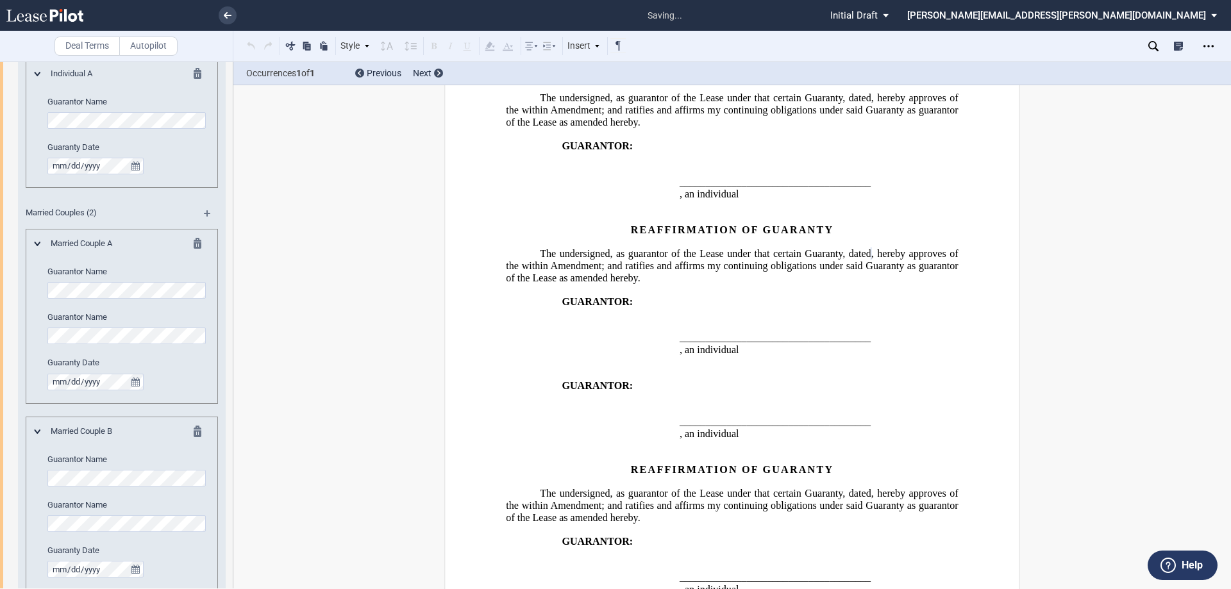
scroll to position [2000, 0]
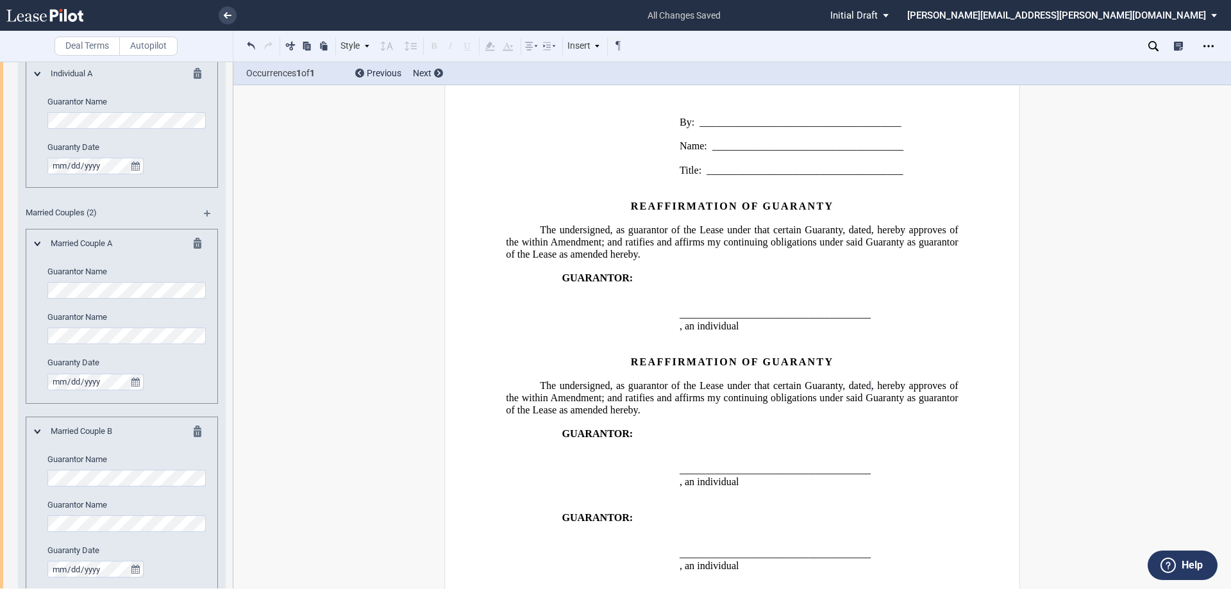
click at [195, 72] on md-icon at bounding box center [201, 75] width 15 height 15
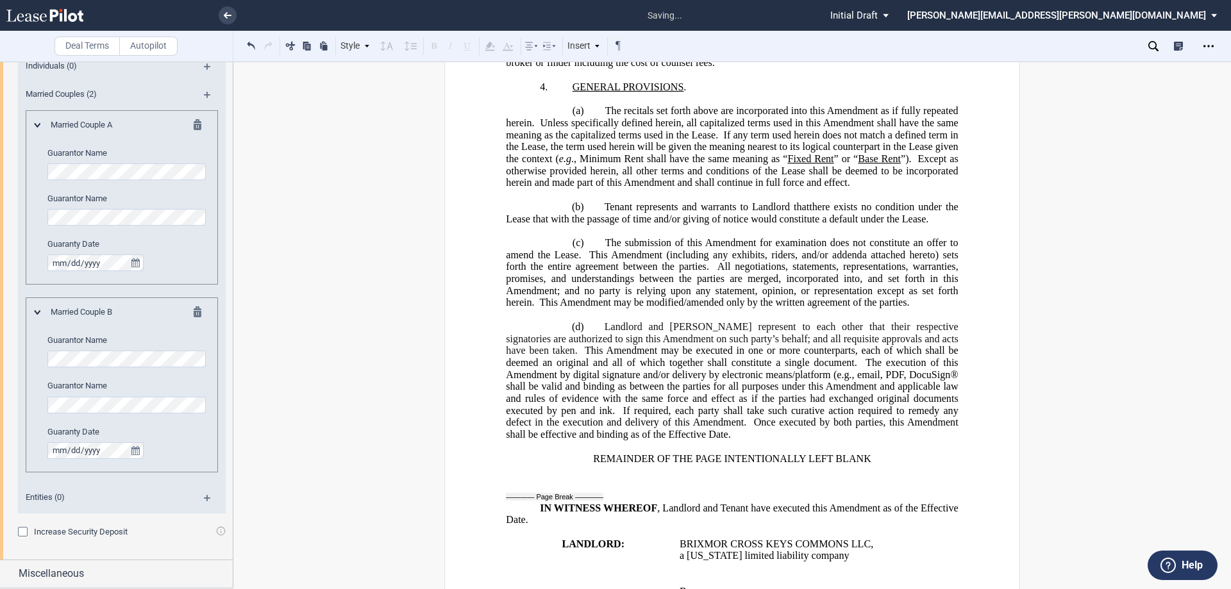
scroll to position [1230, 0]
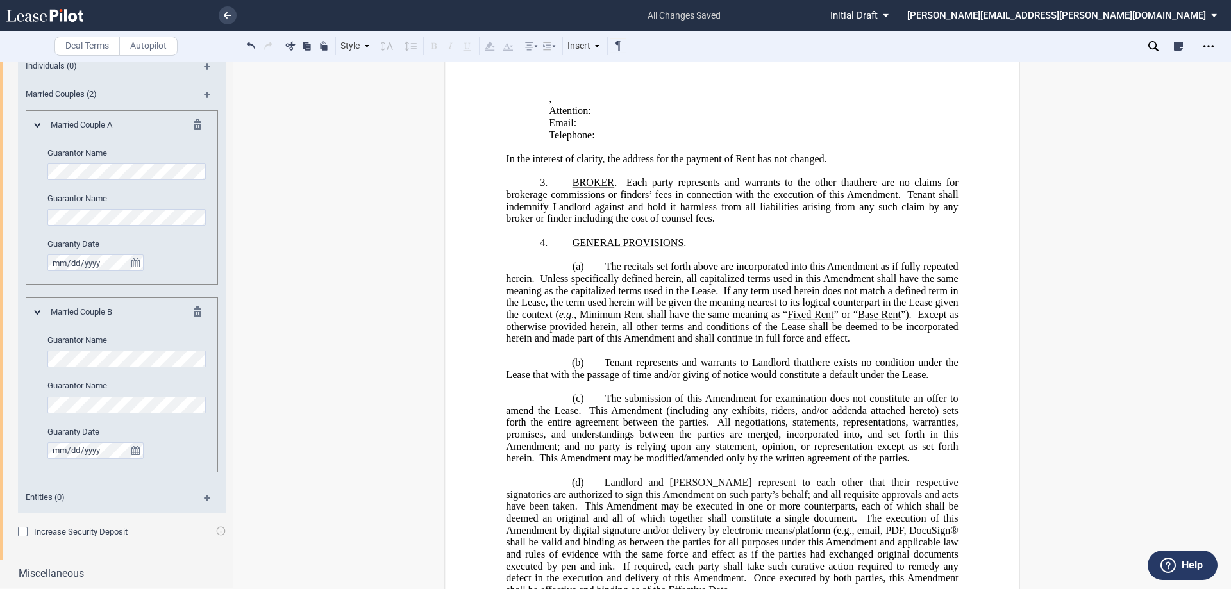
click at [580, 249] on p "﻿" at bounding box center [732, 255] width 452 height 12
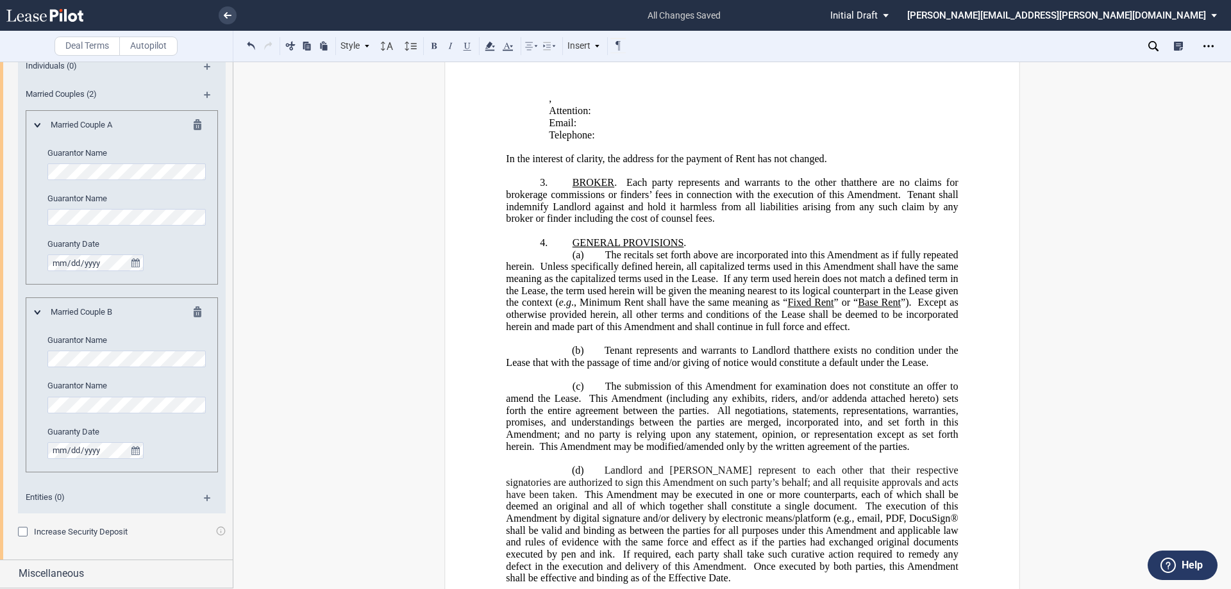
click at [561, 333] on p "﻿" at bounding box center [732, 339] width 452 height 12
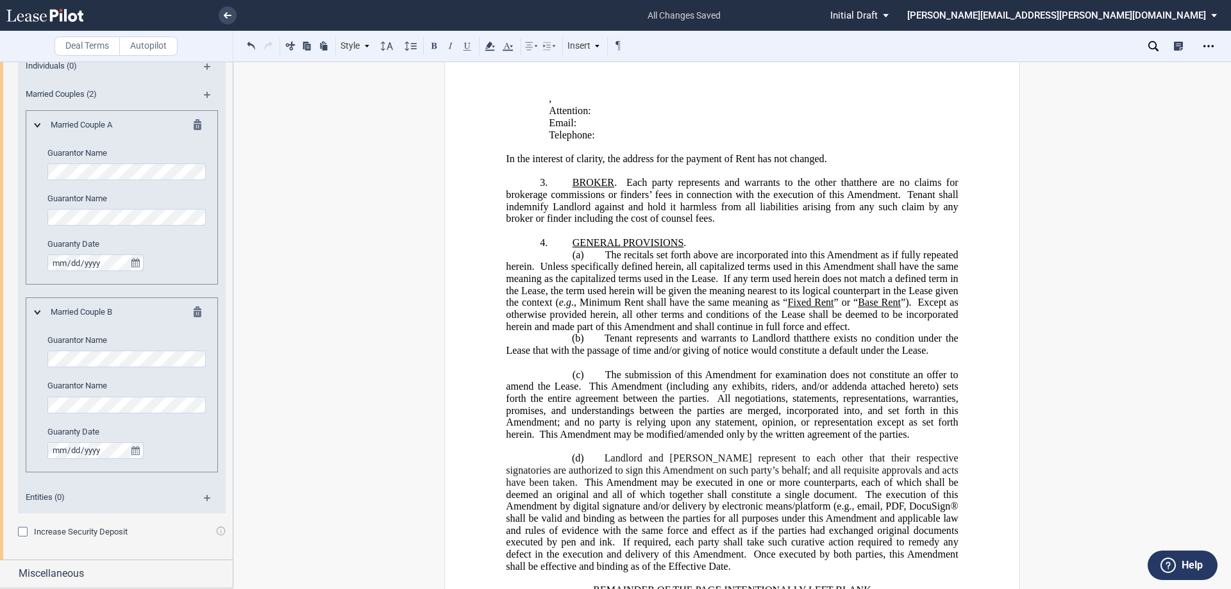
click at [572, 357] on p "﻿" at bounding box center [732, 363] width 452 height 12
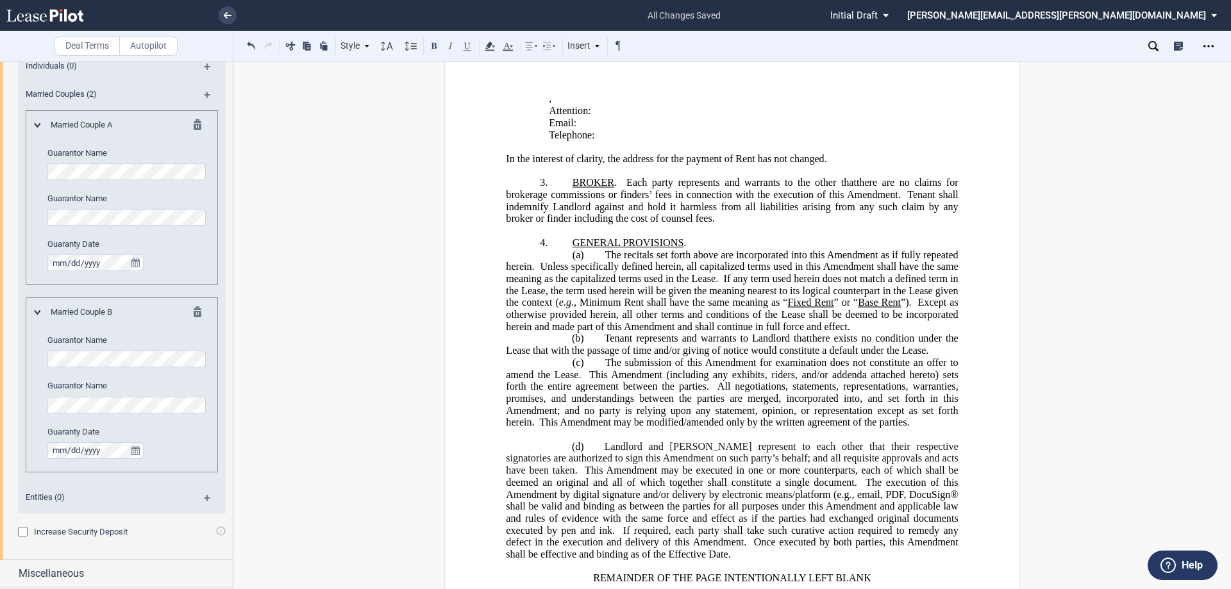
click at [571, 429] on p "﻿" at bounding box center [732, 435] width 452 height 12
click at [572, 429] on p "﻿" at bounding box center [732, 435] width 452 height 12
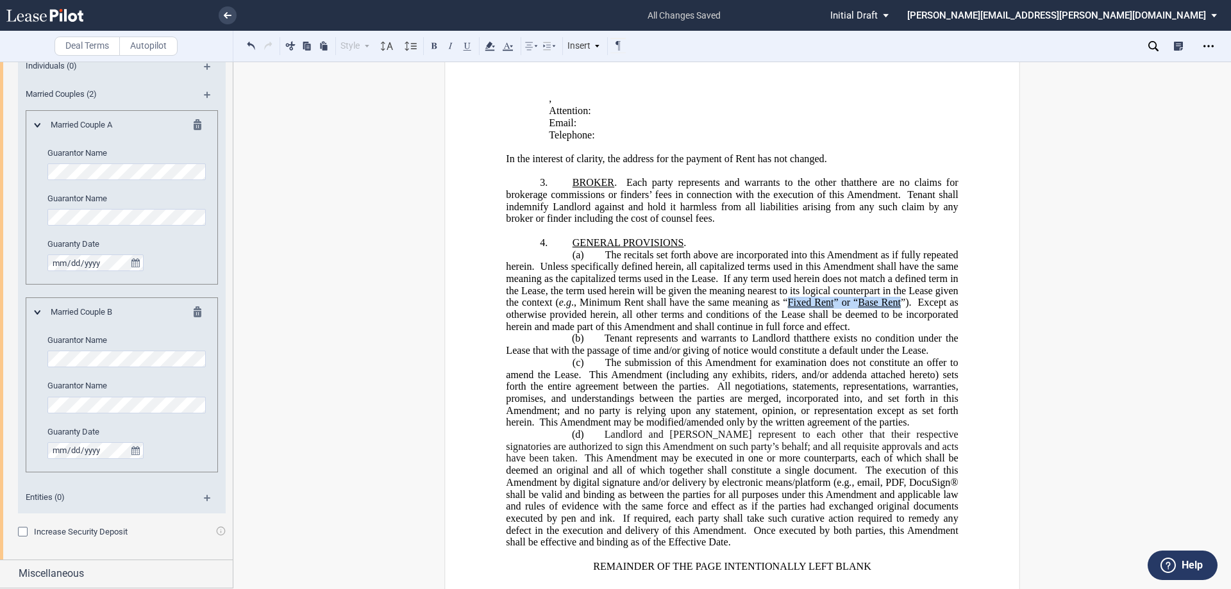
drag, startPoint x: 898, startPoint y: 281, endPoint x: 785, endPoint y: 277, distance: 112.9
click at [785, 277] on span "The recitals set forth above are incorporated into this Amendment as if fully r…" at bounding box center [733, 290] width 455 height 83
click at [465, 50] on button at bounding box center [467, 45] width 15 height 15
click at [466, 48] on button at bounding box center [467, 45] width 15 height 15
click at [897, 476] on span ", email, PDF, DocuSign® shall be valid and binding as between the parties for a…" at bounding box center [733, 499] width 455 height 47
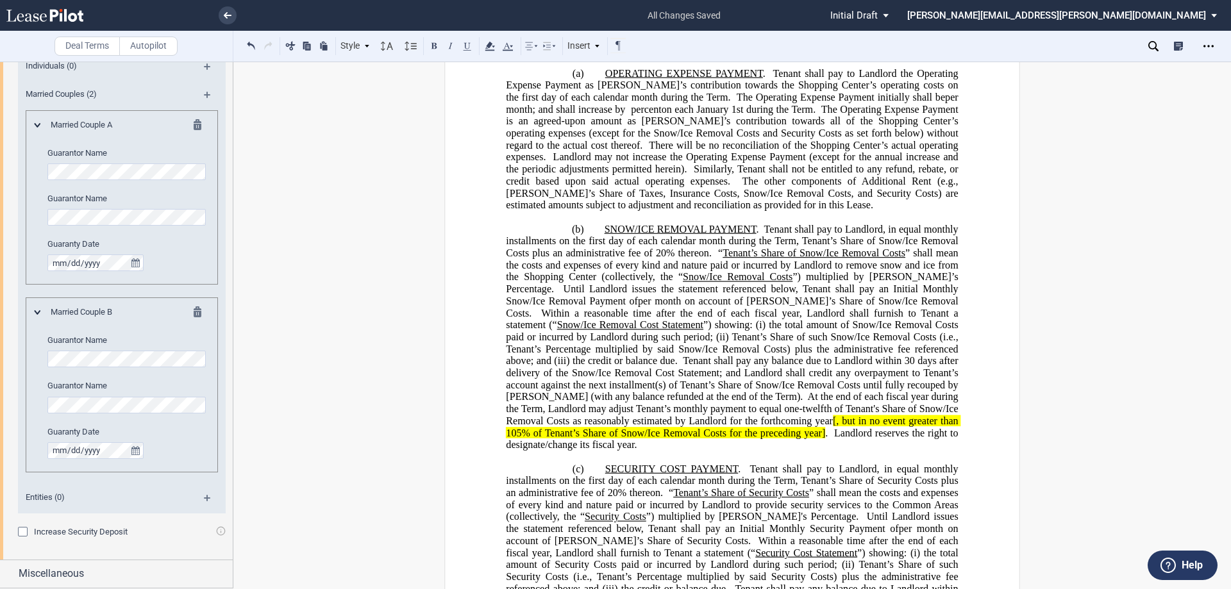
scroll to position [76, 0]
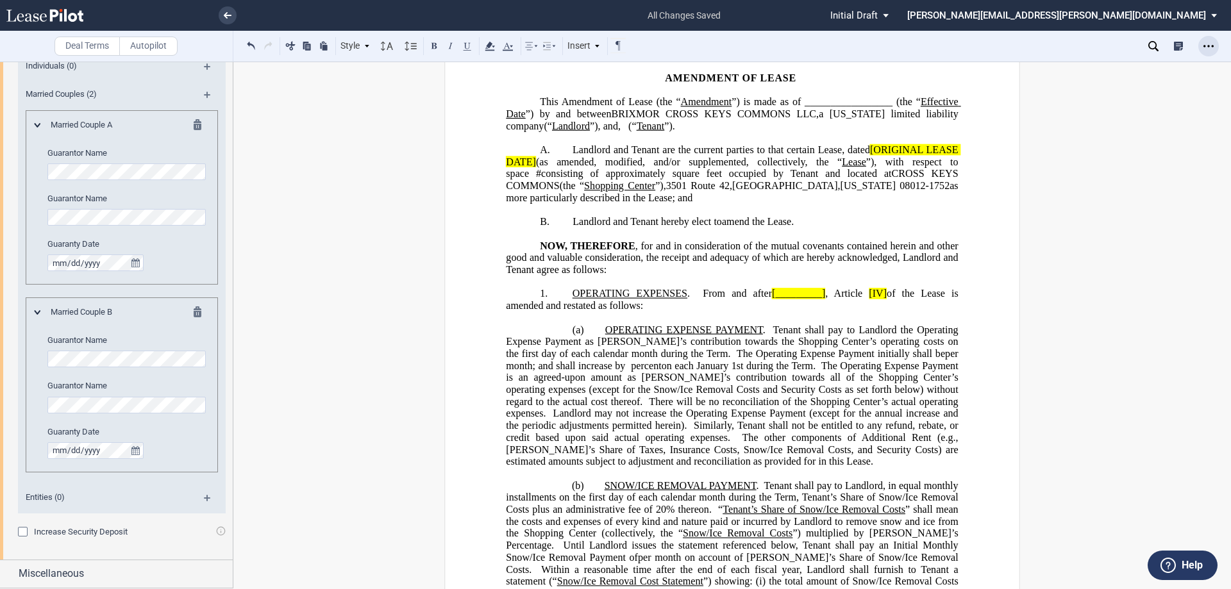
click at [1207, 49] on icon "Open Lease options menu" at bounding box center [1208, 46] width 10 height 10
click at [1104, 72] on div "Download" at bounding box center [1134, 68] width 156 height 11
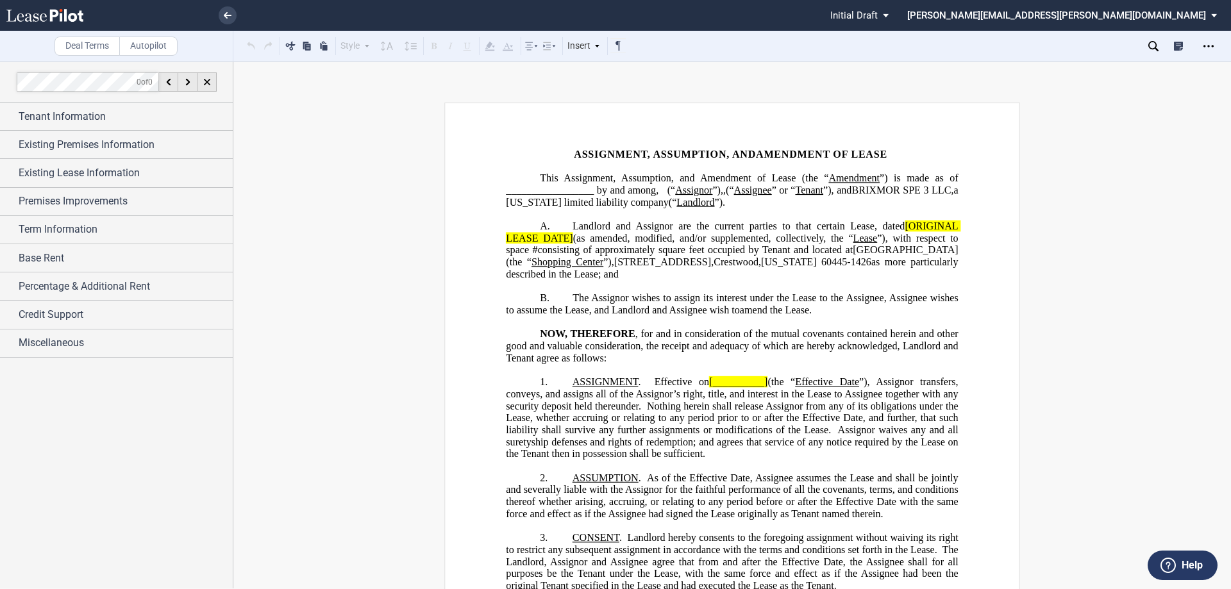
click at [703, 292] on span "(the “" at bounding box center [781, 382] width 28 height 12
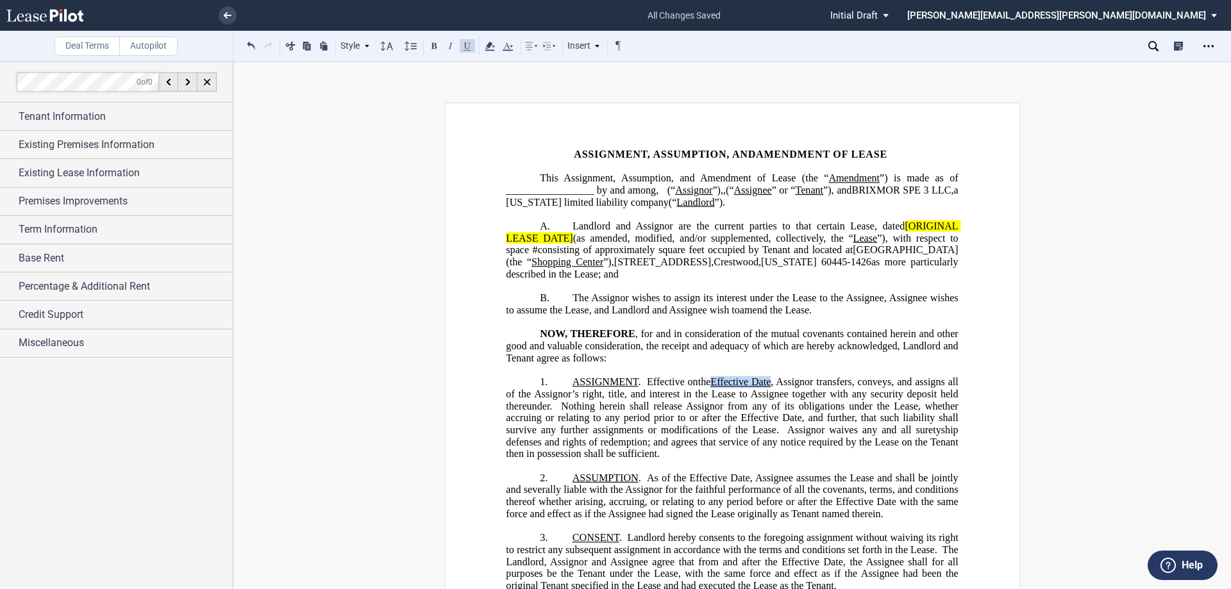
drag, startPoint x: 778, startPoint y: 394, endPoint x: 719, endPoint y: 394, distance: 59.6
click at [703, 292] on span "ASSIGNMENT . Effective on the Effective Date , Assignor transfers, conveys, and…" at bounding box center [733, 417] width 455 height 83
click at [703, 232] on span "Landlord and Assignor are the current parties to that certain Lease, dated" at bounding box center [738, 227] width 332 height 12
drag, startPoint x: 572, startPoint y: 249, endPoint x: 903, endPoint y: 236, distance: 330.4
click at [703, 236] on span "Landlord and Assignor are the current parties to that certain Lease dated [ORIG…" at bounding box center [733, 250] width 455 height 59
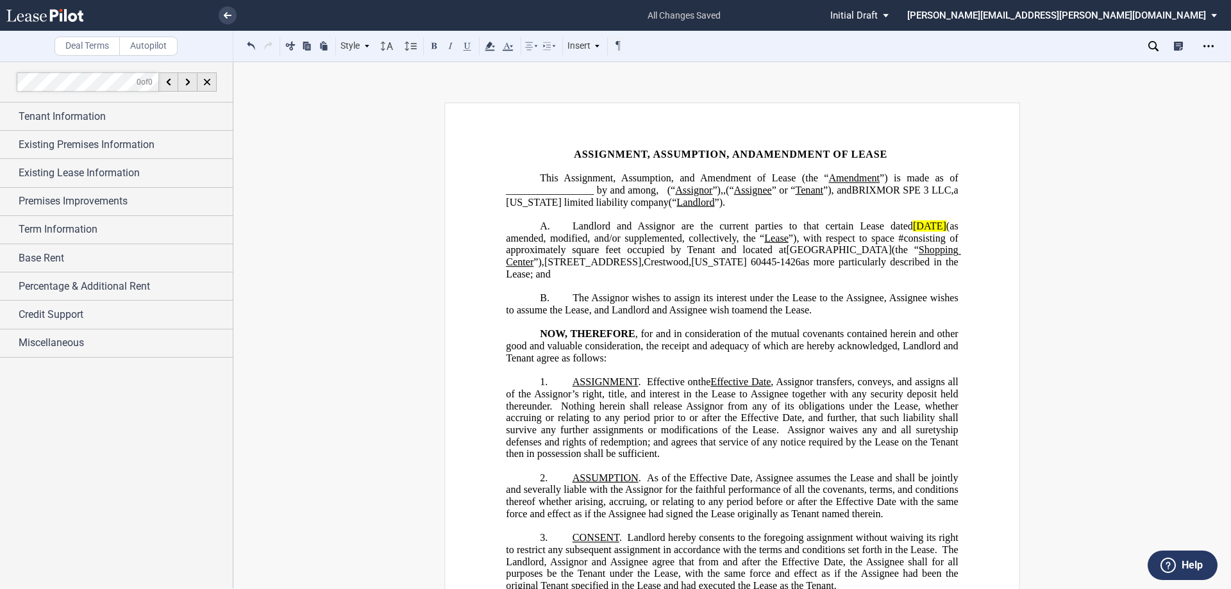
drag, startPoint x: 942, startPoint y: 234, endPoint x: 880, endPoint y: 237, distance: 62.3
click at [703, 237] on span "Landlord and Assignor are the current parties to that certain Lease dated ﻿Apri…" at bounding box center [733, 250] width 455 height 59
click at [492, 47] on icon at bounding box center [489, 45] width 15 height 15
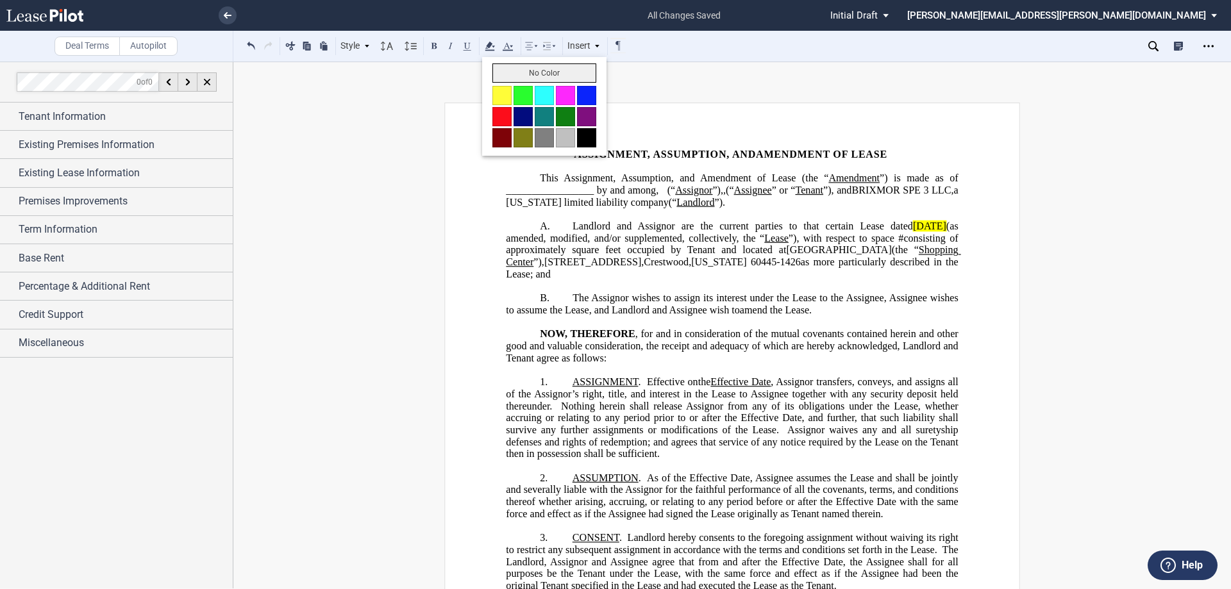
click at [521, 76] on button "No Color" at bounding box center [544, 72] width 104 height 19
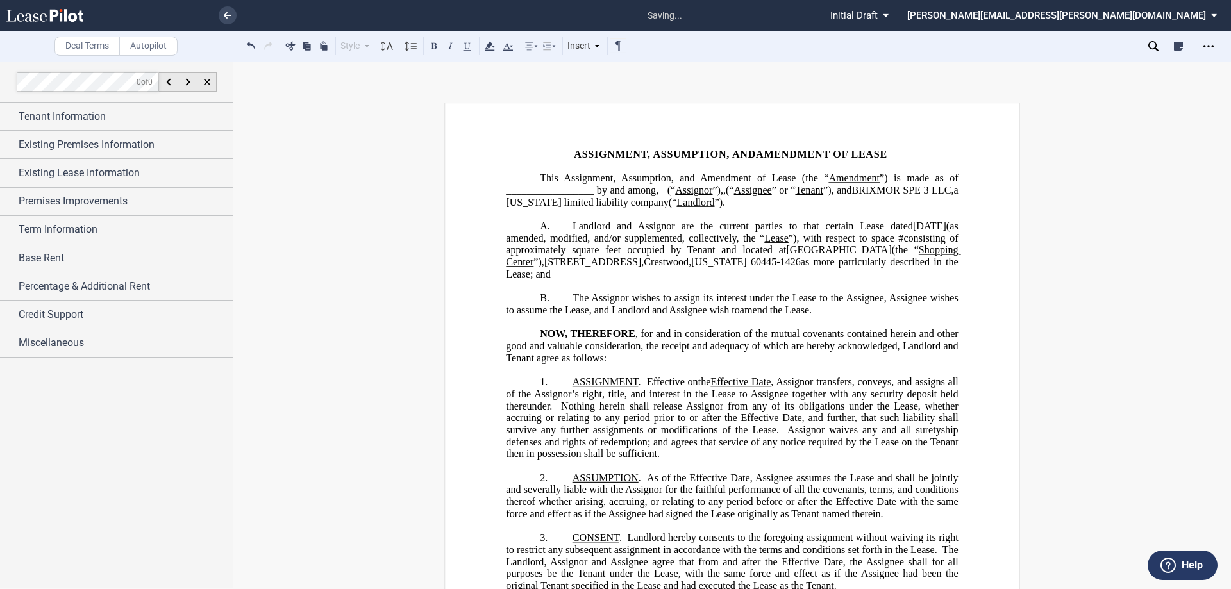
click at [703, 244] on span "”), with respect to space" at bounding box center [842, 238] width 106 height 12
drag, startPoint x: 946, startPoint y: 190, endPoint x: 910, endPoint y: 188, distance: 36.6
click at [703, 188] on span "(“ Assignor ”), ﻿ ﻿ ," at bounding box center [696, 191] width 58 height 12
click at [433, 46] on button at bounding box center [433, 45] width 15 height 15
click at [123, 109] on div "Tenant Information" at bounding box center [126, 116] width 214 height 15
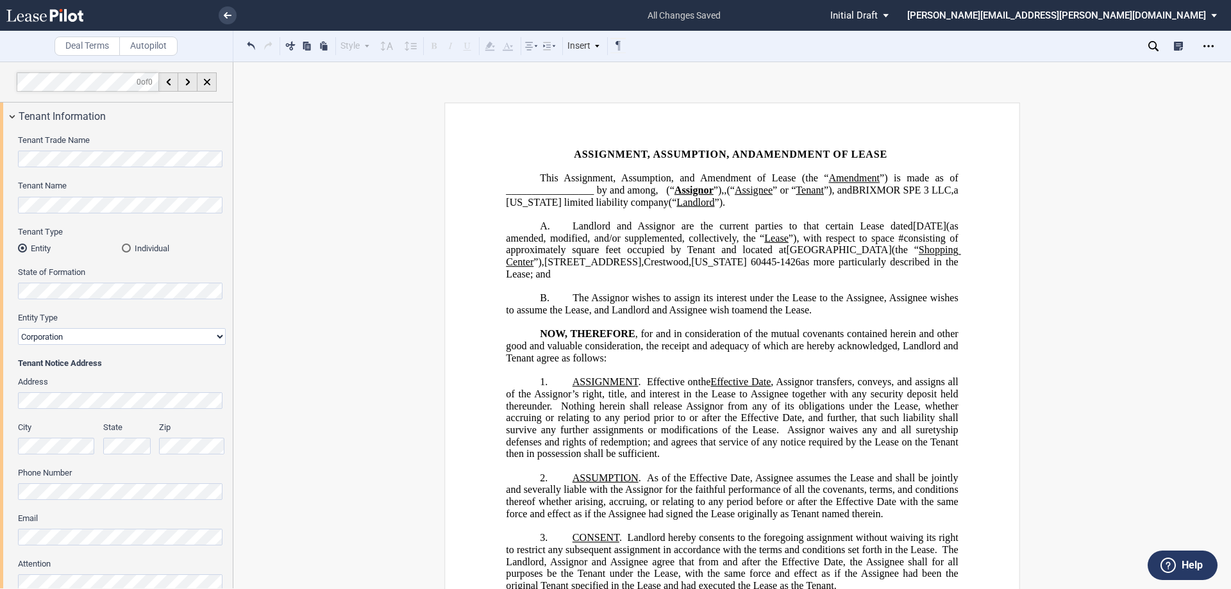
click at [0, 155] on html ".bocls-1{fill:#26354a;fill-rule:evenodd} Loading... × all changes saved Pending…" at bounding box center [615, 294] width 1231 height 589
click at [703, 196] on span "(“" at bounding box center [730, 191] width 8 height 12
click at [678, 189] on span "(“" at bounding box center [673, 191] width 8 height 12
click at [249, 45] on button at bounding box center [251, 45] width 15 height 15
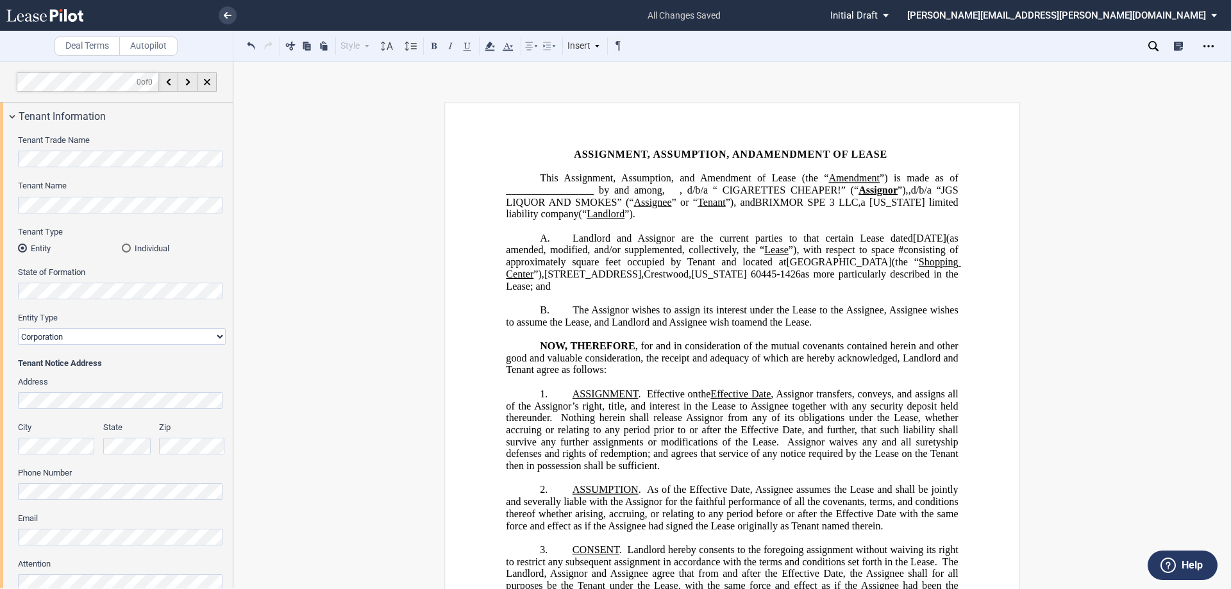
click at [703, 188] on span ", d/b/a “ CIGARETTES CHEAPER!” (“" at bounding box center [769, 191] width 179 height 12
click at [0, 196] on html ".bocls-1{fill:#26354a;fill-rule:evenodd} Loading... × all changes saved Pending…" at bounding box center [615, 294] width 1231 height 589
click at [0, 194] on html ".bocls-1{fill:#26354a;fill-rule:evenodd} Loading... × all changes saved Pending…" at bounding box center [615, 294] width 1231 height 589
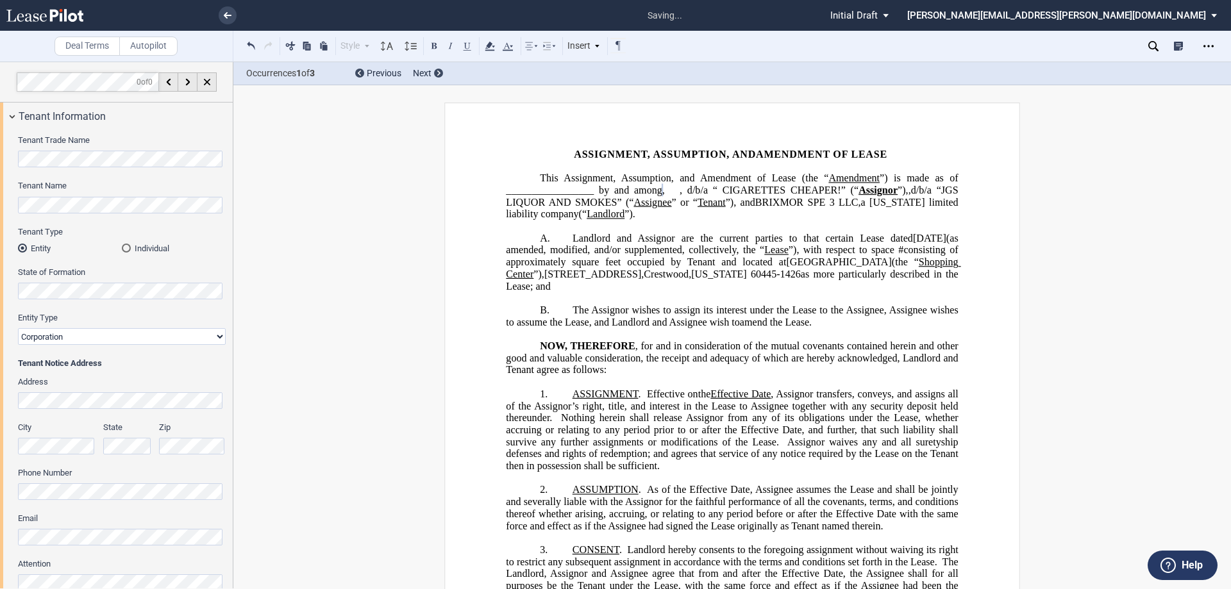
click at [129, 247] on md-radio-button "Individual" at bounding box center [174, 248] width 104 height 12
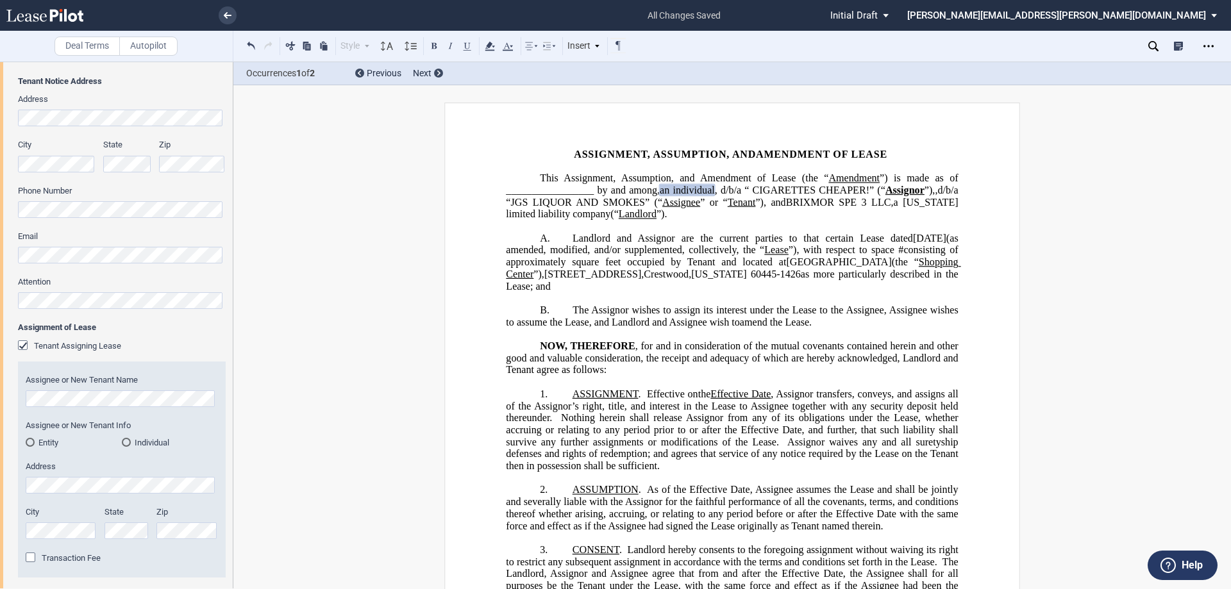
scroll to position [192, 0]
click at [33, 292] on div "Entity" at bounding box center [30, 441] width 9 height 9
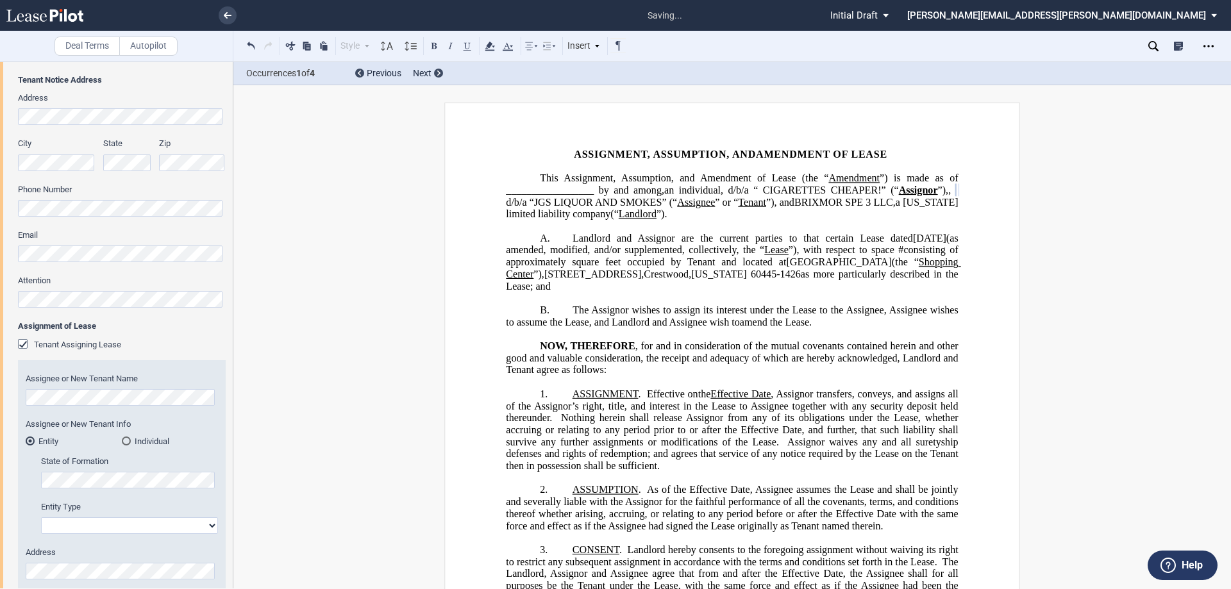
select select "corporation"
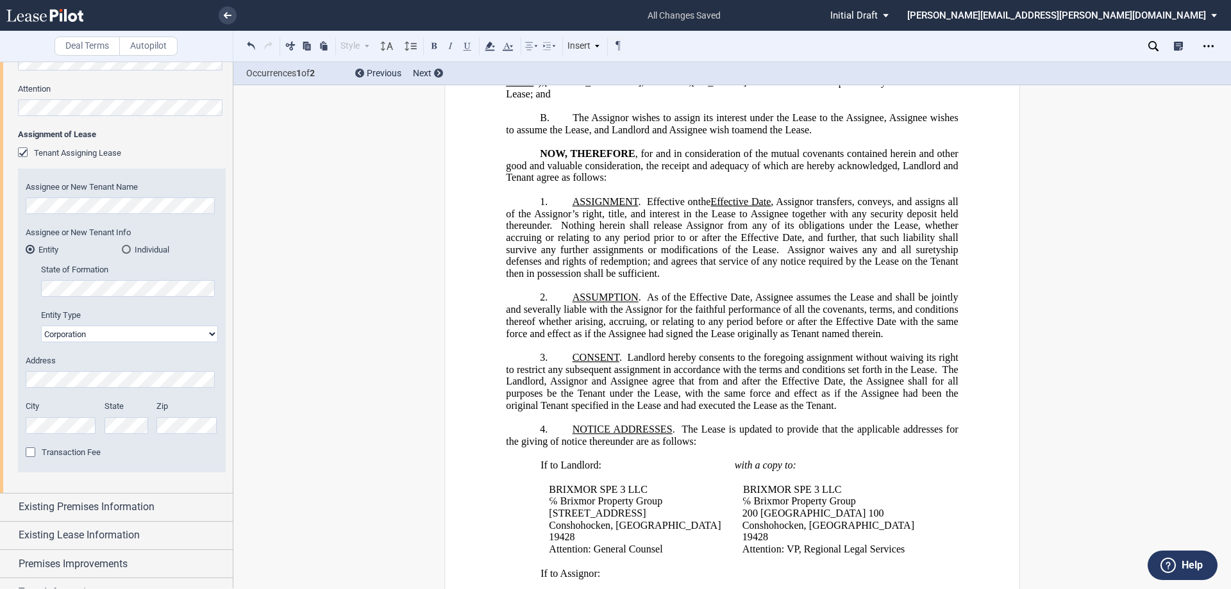
scroll to position [385, 0]
click at [79, 292] on span "Existing Premises Information" at bounding box center [87, 506] width 136 height 15
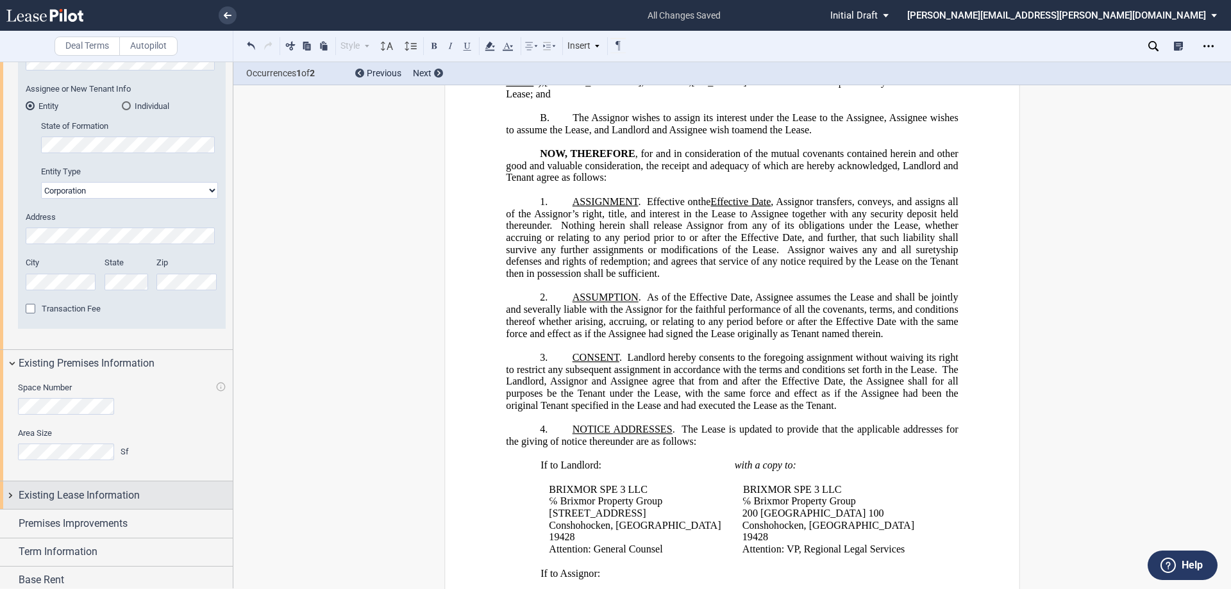
scroll to position [577, 0]
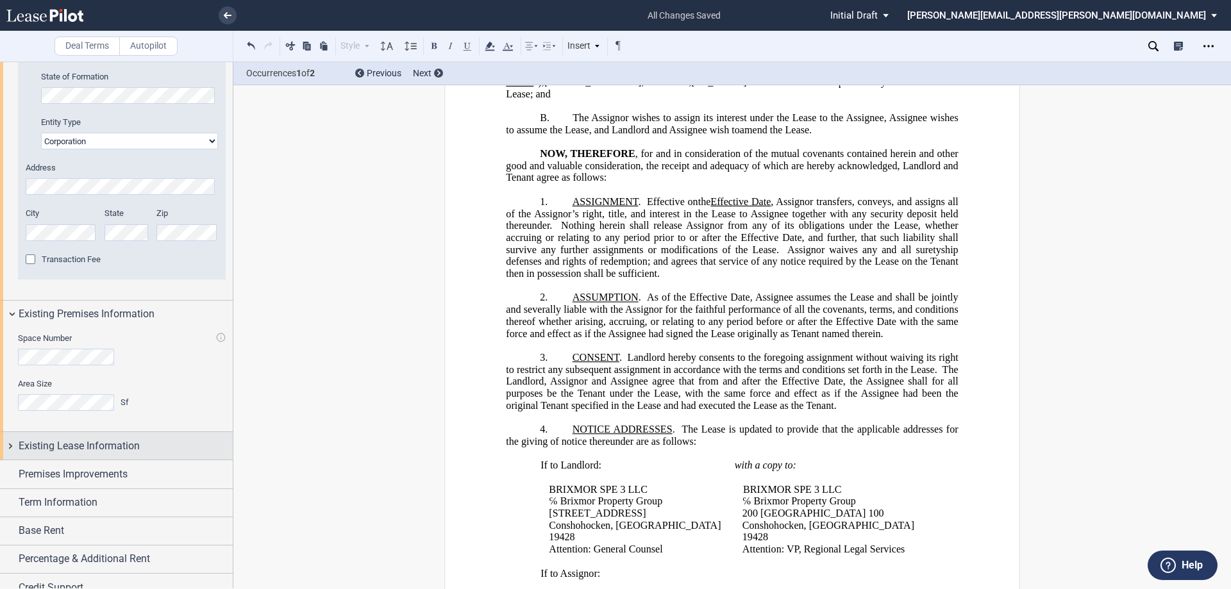
click at [92, 292] on span "Existing Lease Information" at bounding box center [79, 446] width 121 height 15
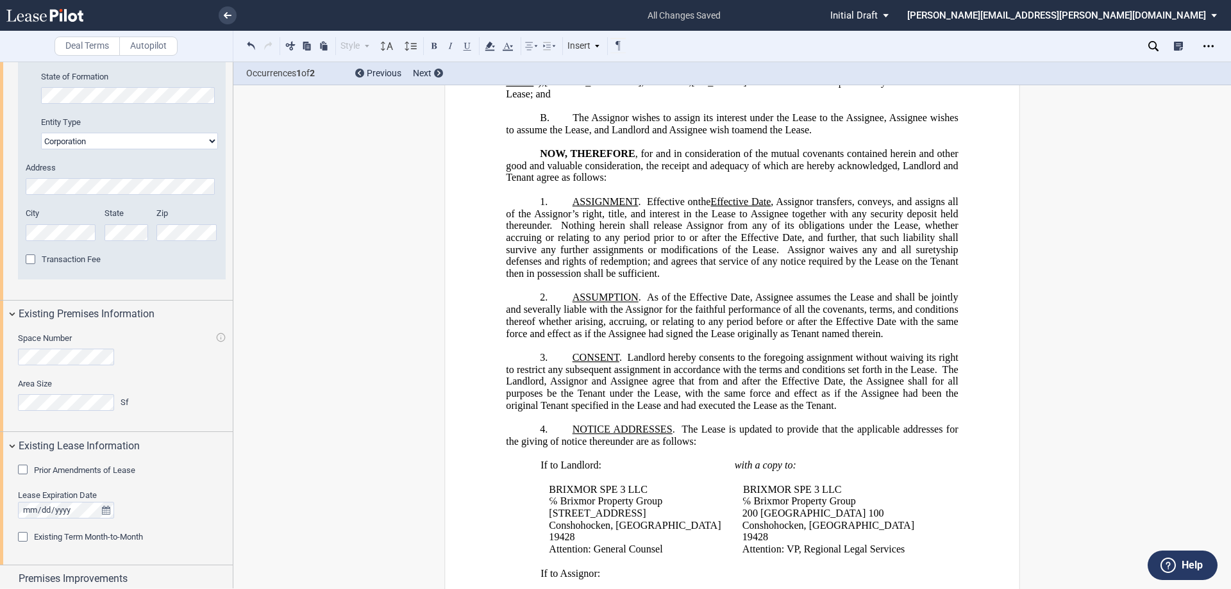
click at [88, 292] on span "Prior Amendments of Lease" at bounding box center [84, 470] width 101 height 10
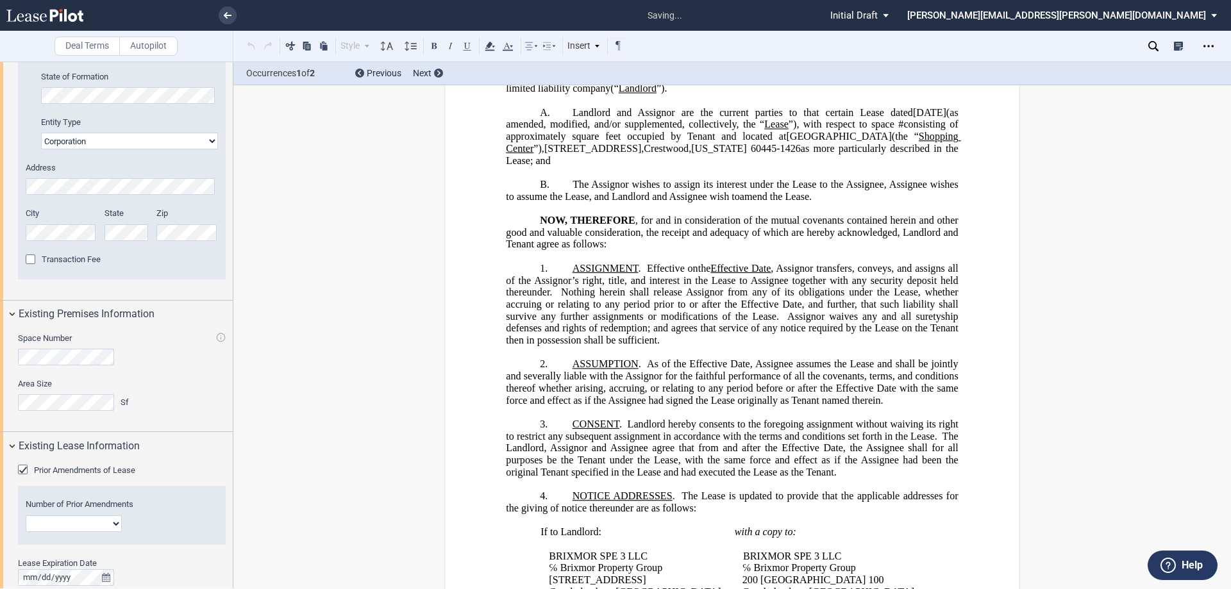
scroll to position [0, 0]
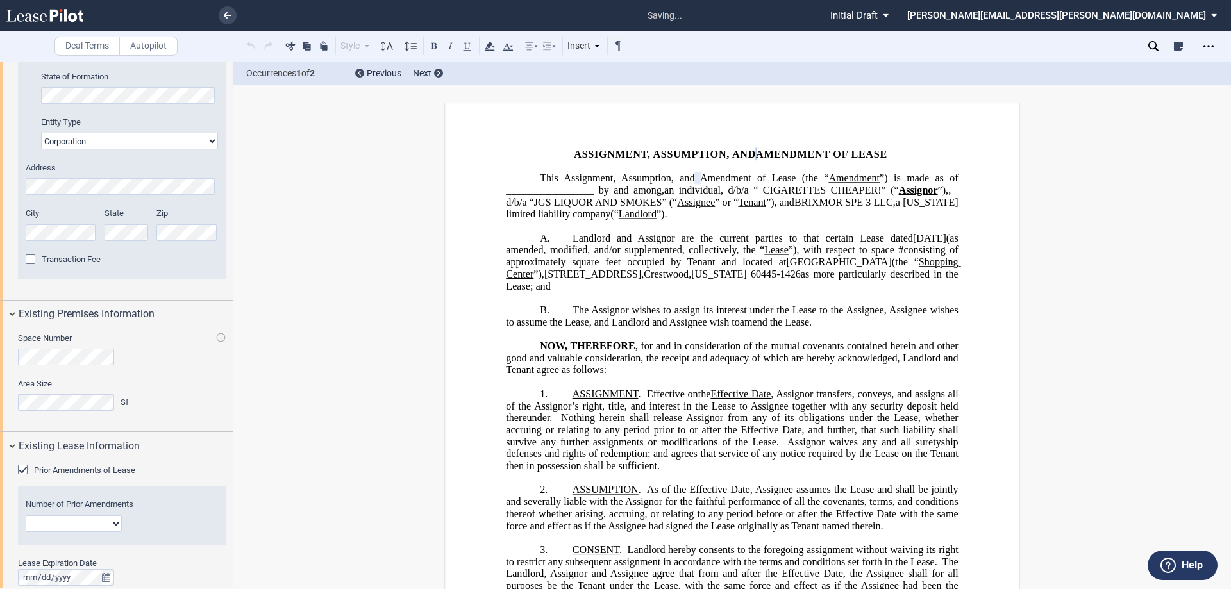
click at [88, 292] on select "1 2 3 4 5 6 7 8 9 10 11 12" at bounding box center [74, 523] width 96 height 17
click at [83, 292] on select "1 2 3 4 5 6 7 8 9 10 11 12" at bounding box center [74, 523] width 96 height 17
select select "number:2"
click at [26, 292] on select "1 2 3 4 5 6 7 8 9 10 11 12" at bounding box center [74, 523] width 96 height 17
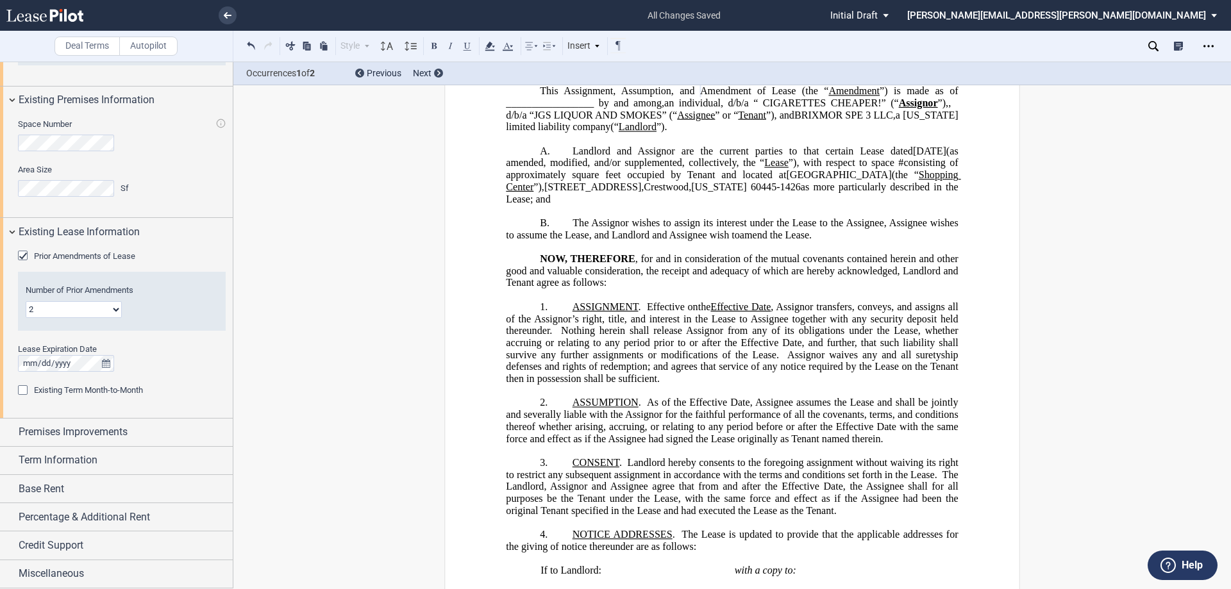
scroll to position [256, 0]
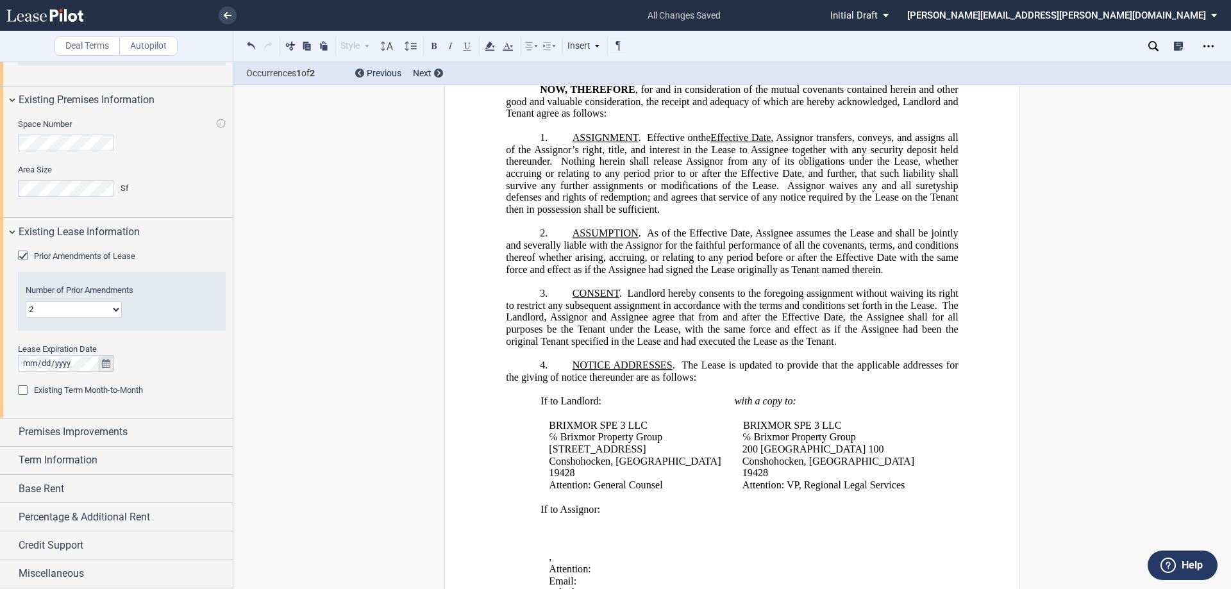
click at [106, 292] on icon "true" at bounding box center [106, 363] width 8 height 9
click at [164, 292] on div "Number of Prior Amendments 1 2 3 4 5 6 7 8 9 10 11 12" at bounding box center [122, 309] width 208 height 67
click at [90, 292] on span "Premises Improvements" at bounding box center [73, 431] width 109 height 15
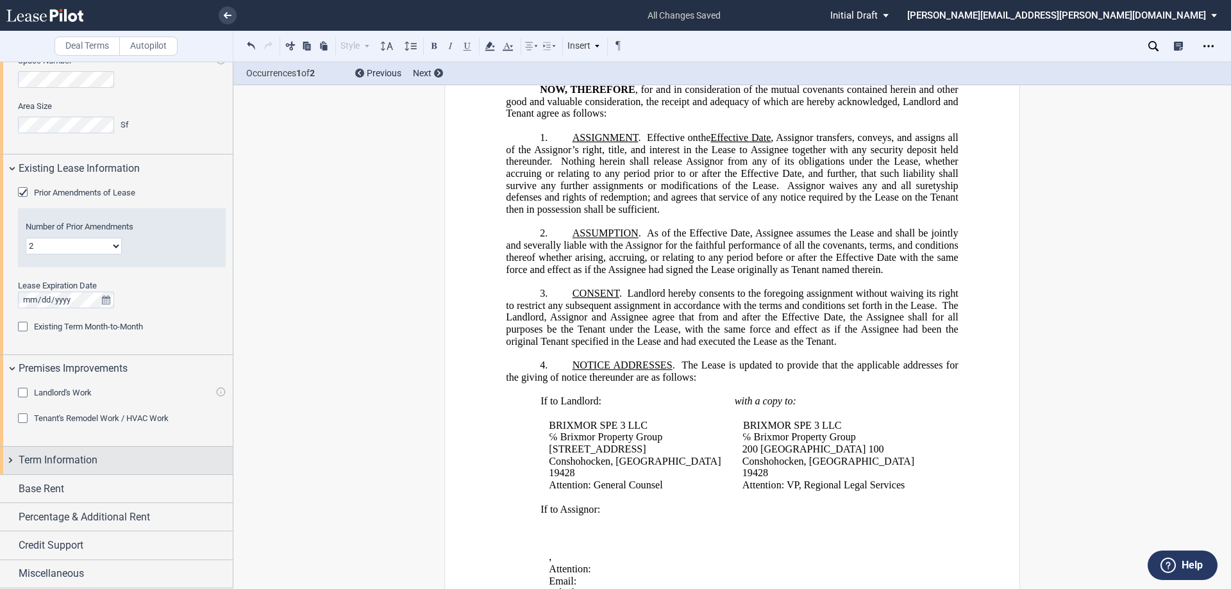
click at [78, 292] on span "Term Information" at bounding box center [58, 460] width 79 height 15
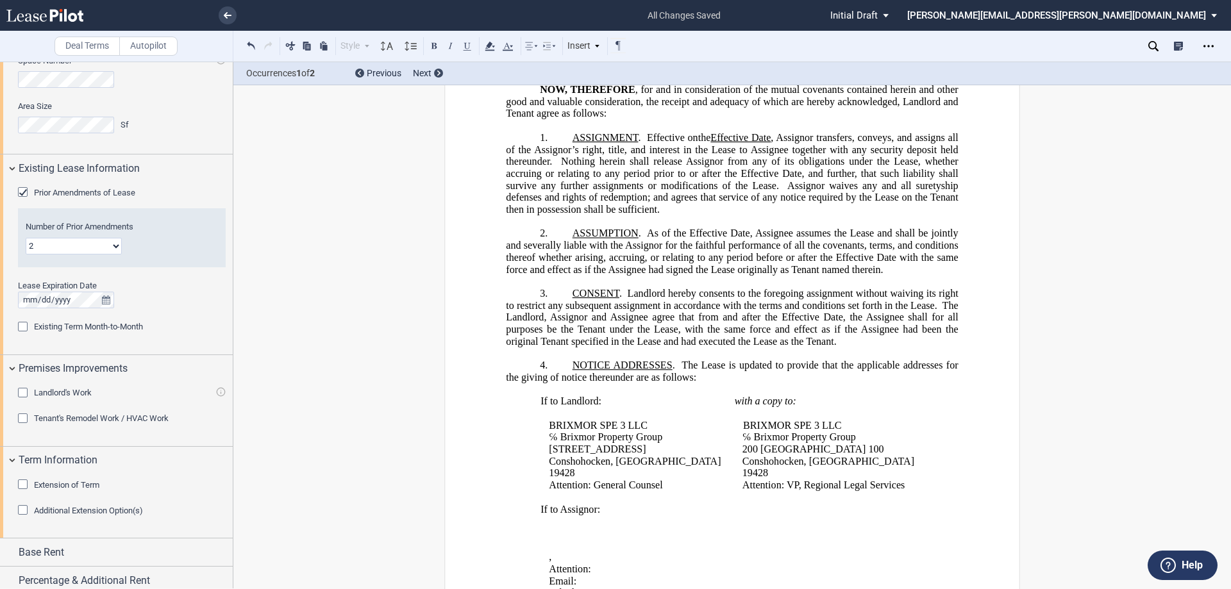
scroll to position [918, 0]
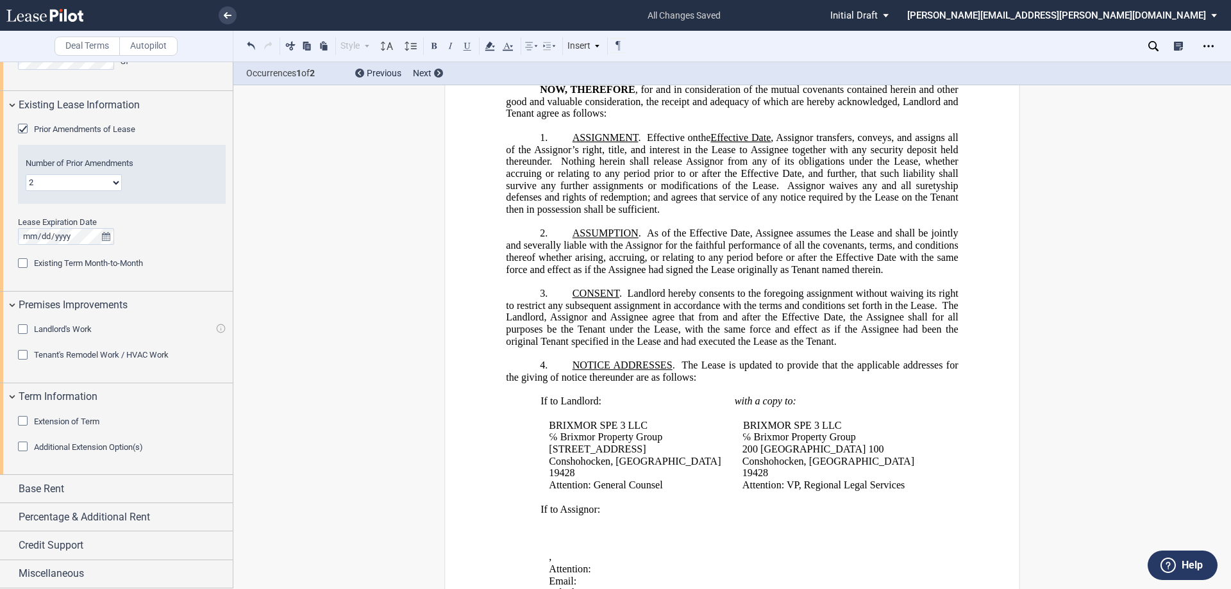
click at [94, 292] on span "Extension of Term" at bounding box center [66, 422] width 65 height 10
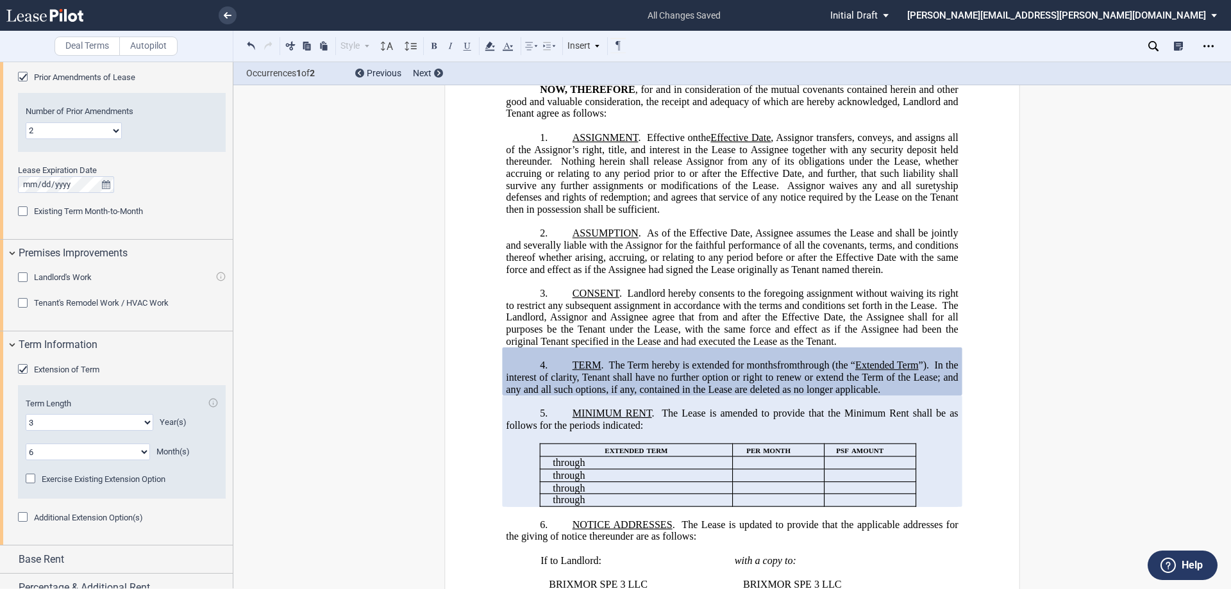
scroll to position [1040, 0]
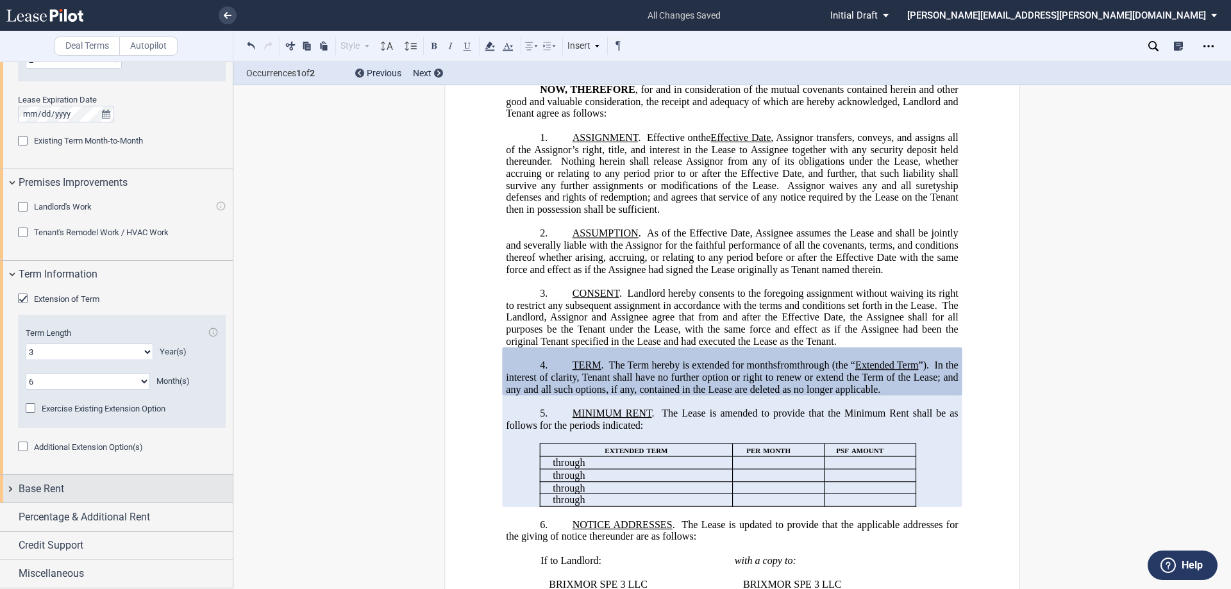
click at [40, 292] on span "Base Rent" at bounding box center [42, 488] width 46 height 15
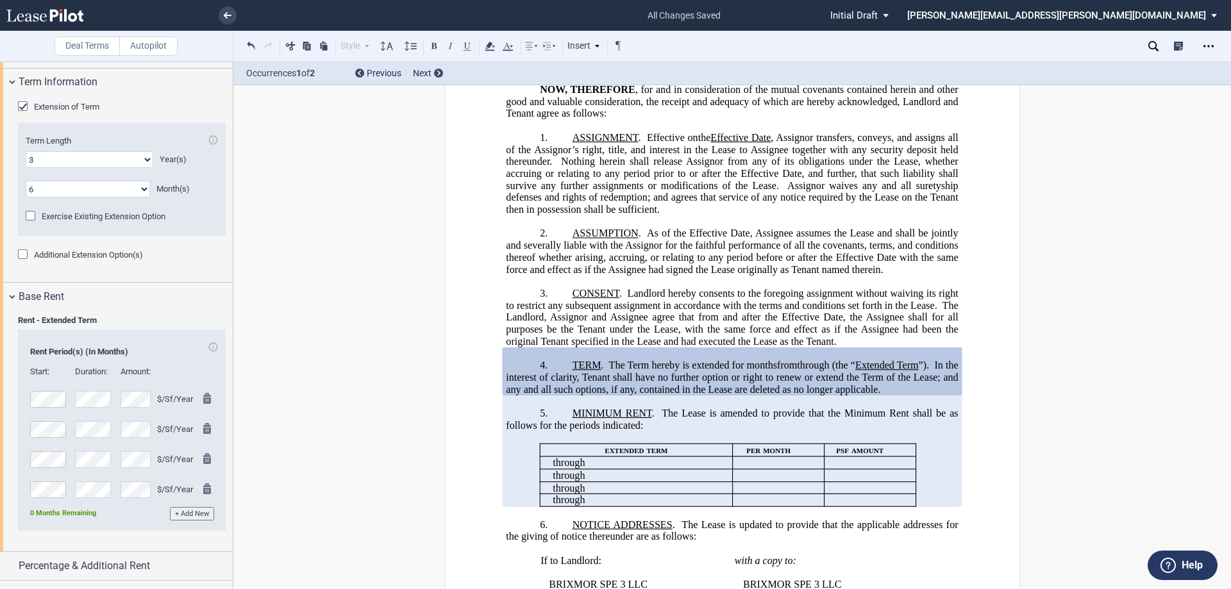
scroll to position [1282, 0]
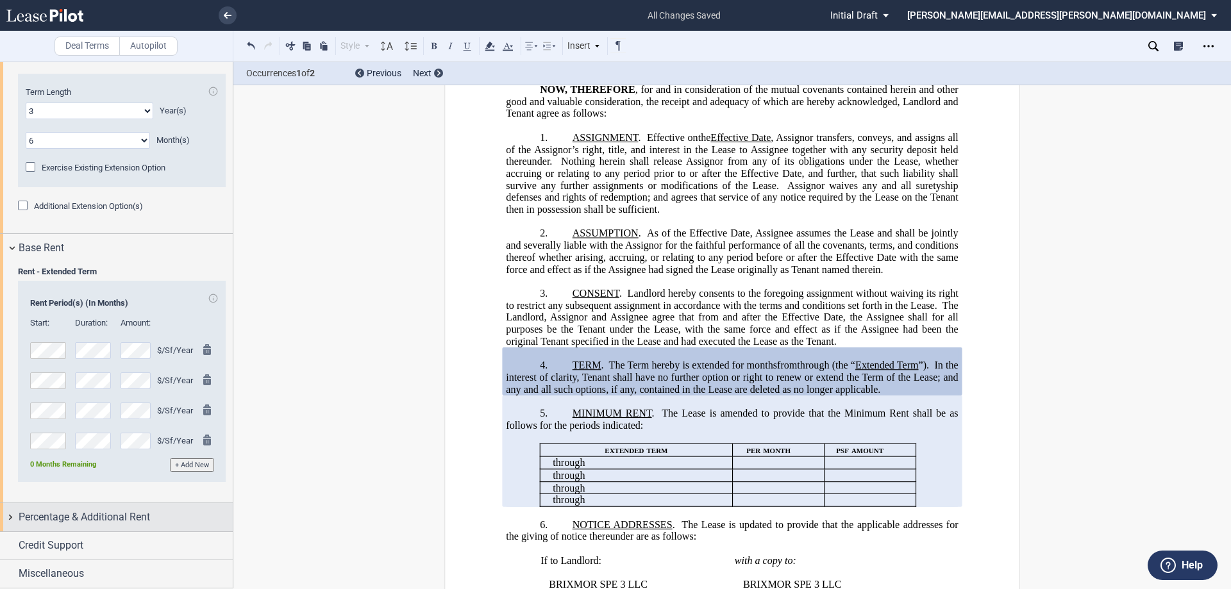
click at [92, 292] on div "Percentage & Additional Rent" at bounding box center [116, 517] width 233 height 28
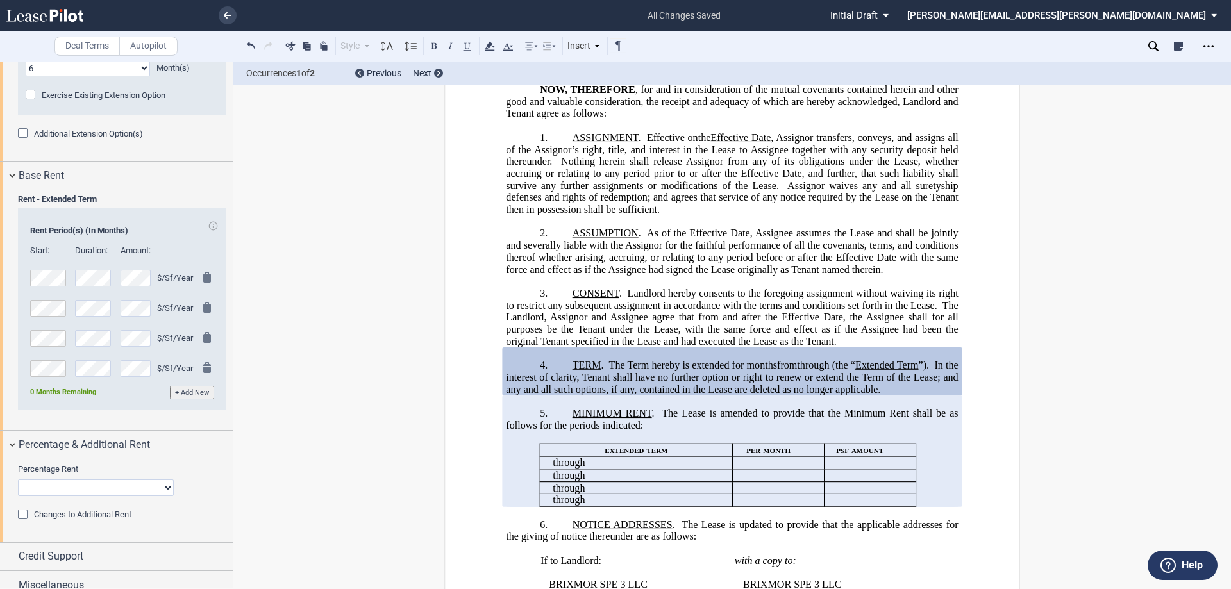
scroll to position [1365, 0]
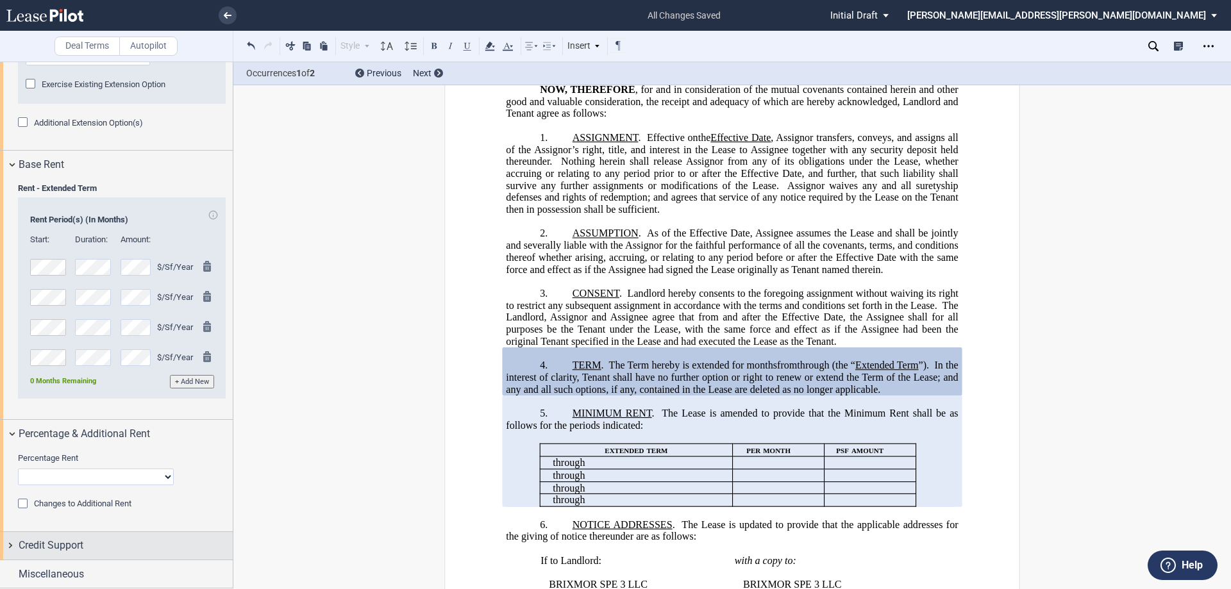
click at [66, 292] on span "Credit Support" at bounding box center [51, 545] width 65 height 15
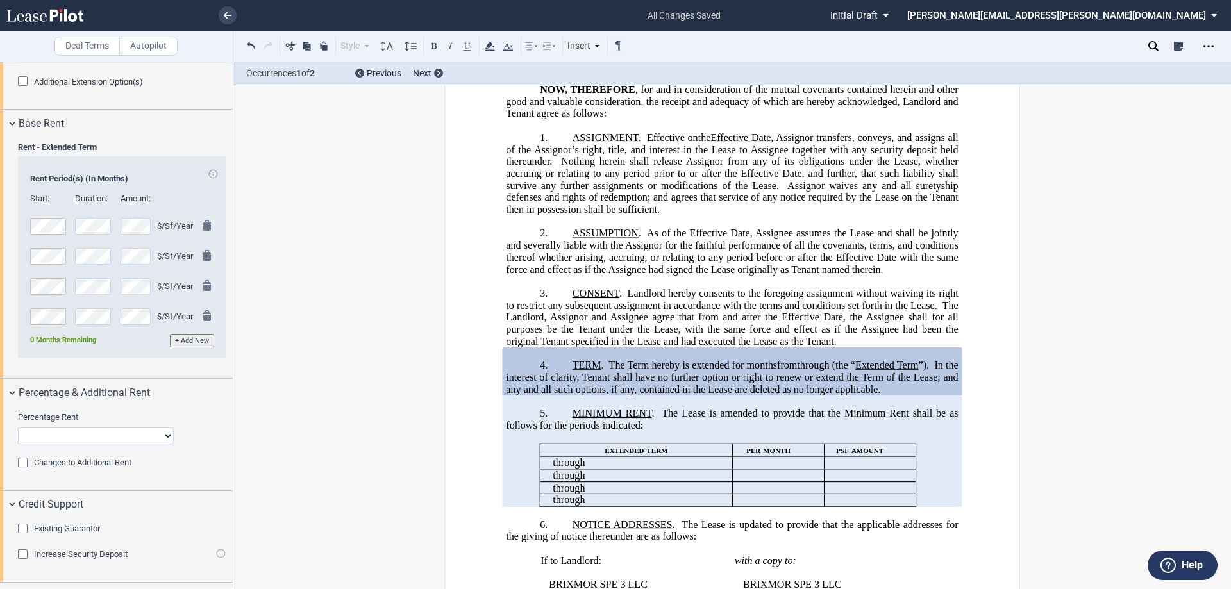
scroll to position [1428, 0]
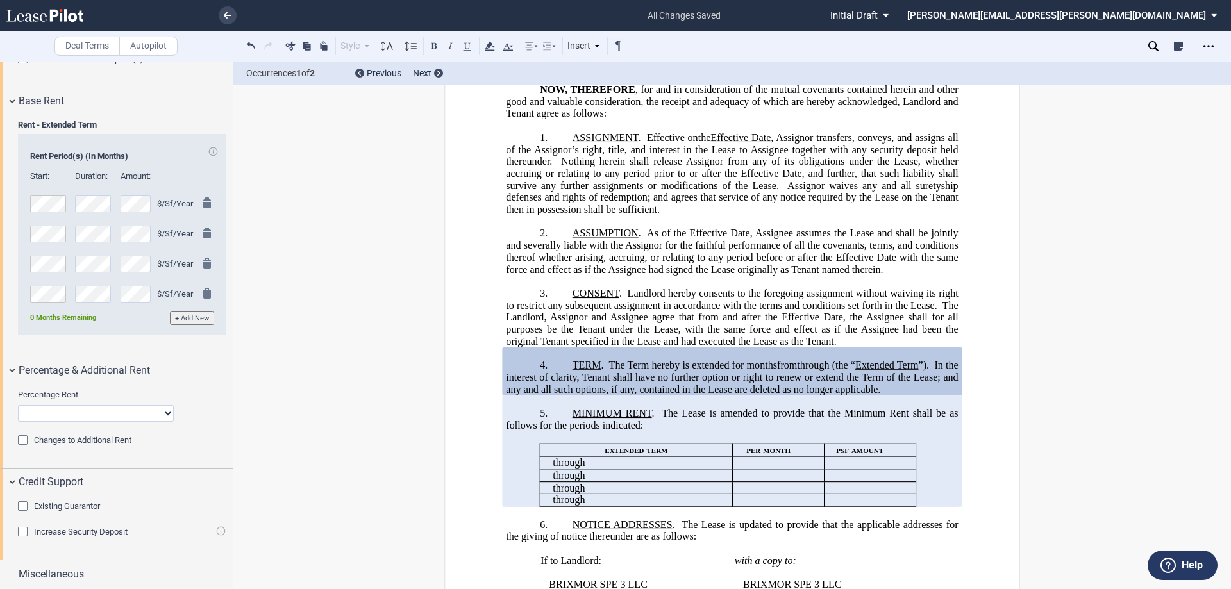
click at [76, 292] on span "Existing Guarantor" at bounding box center [67, 506] width 66 height 10
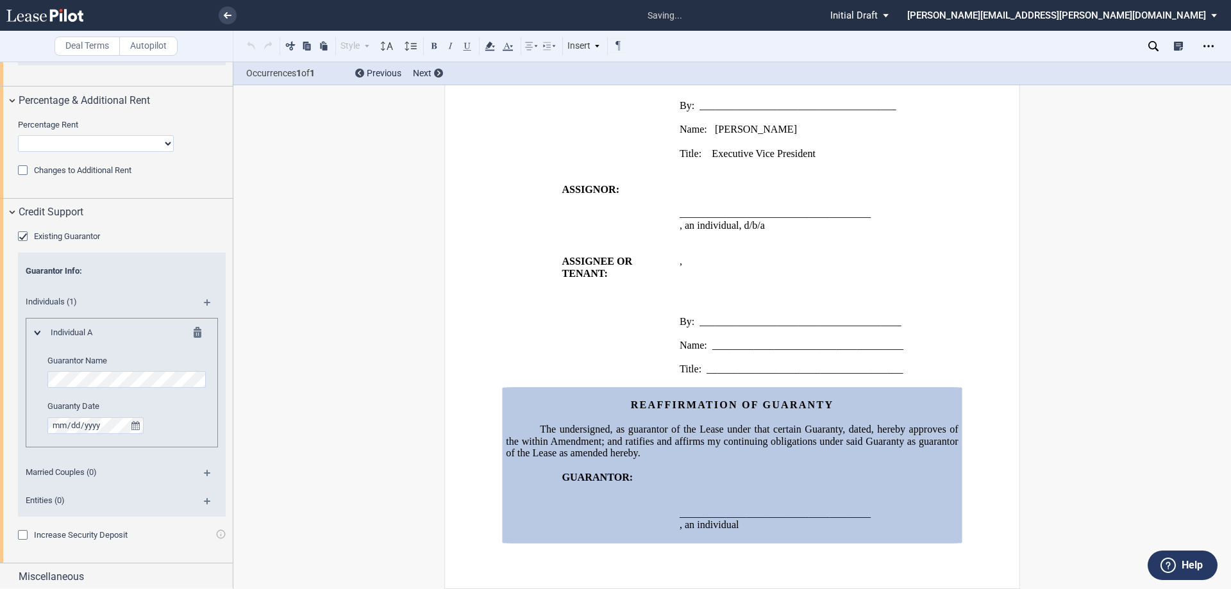
scroll to position [1701, 0]
click at [196, 292] on md-icon at bounding box center [201, 331] width 15 height 15
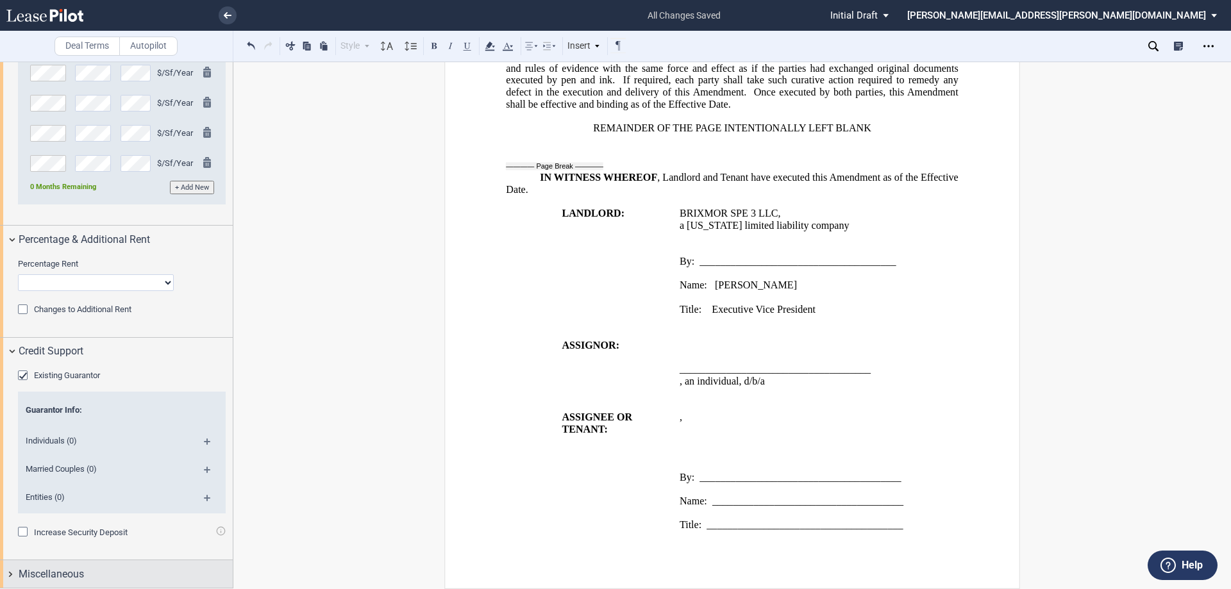
click at [83, 292] on span "Miscellaneous" at bounding box center [51, 574] width 65 height 15
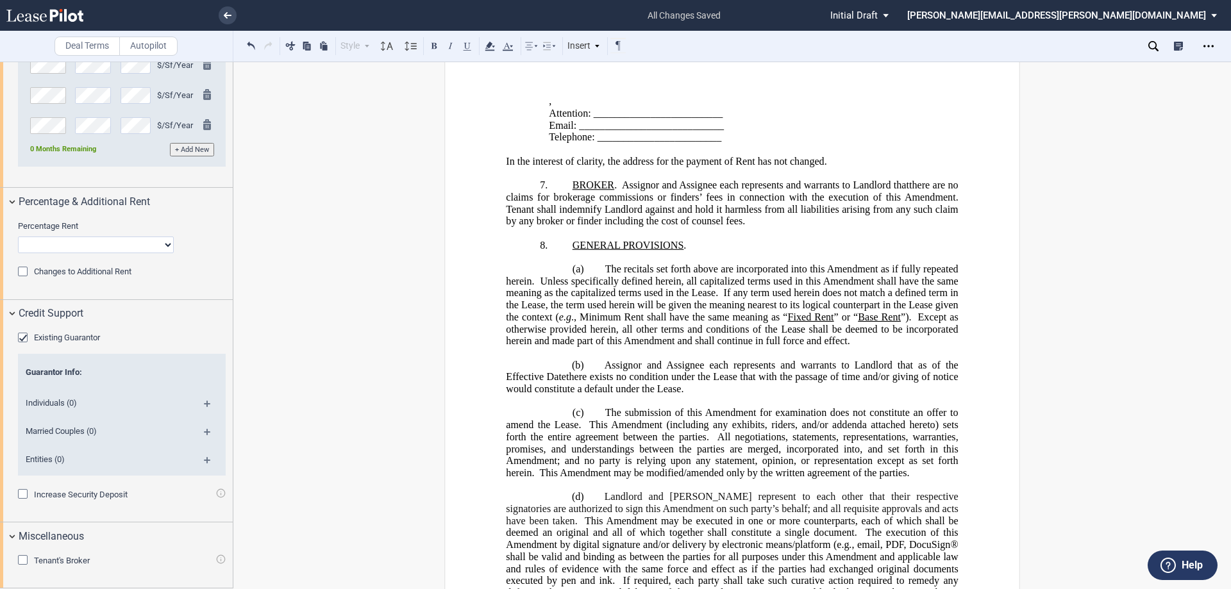
scroll to position [595, 0]
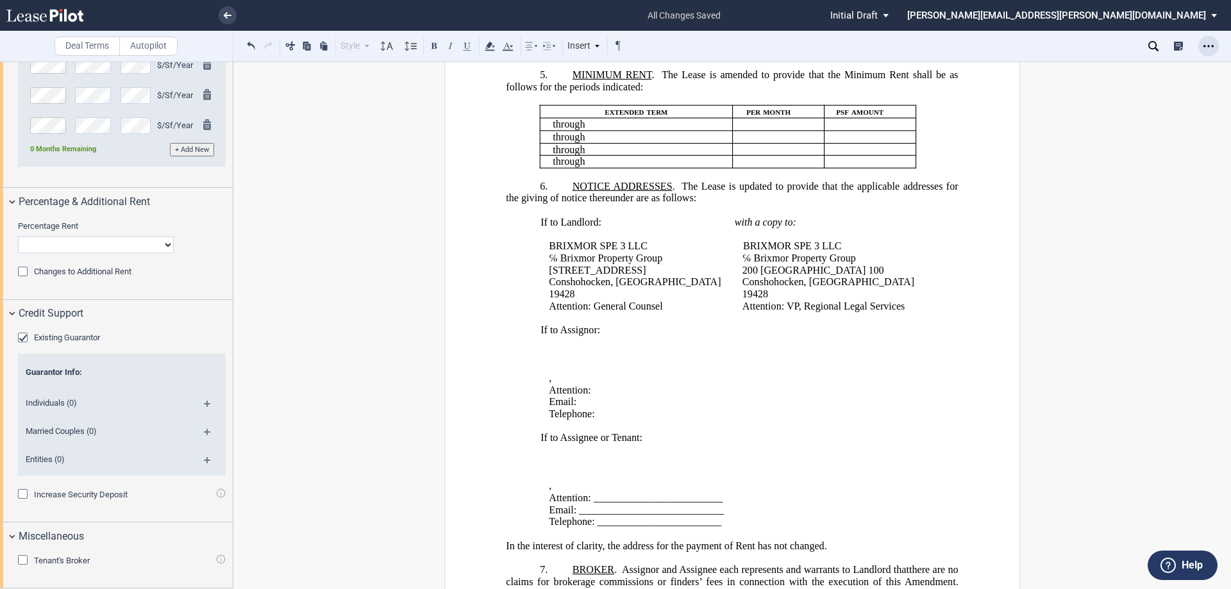
click at [703, 40] on div "Open Lease options menu" at bounding box center [1208, 46] width 21 height 21
click at [703, 65] on div "Download" at bounding box center [1134, 68] width 156 height 11
